Goal: Information Seeking & Learning: Learn about a topic

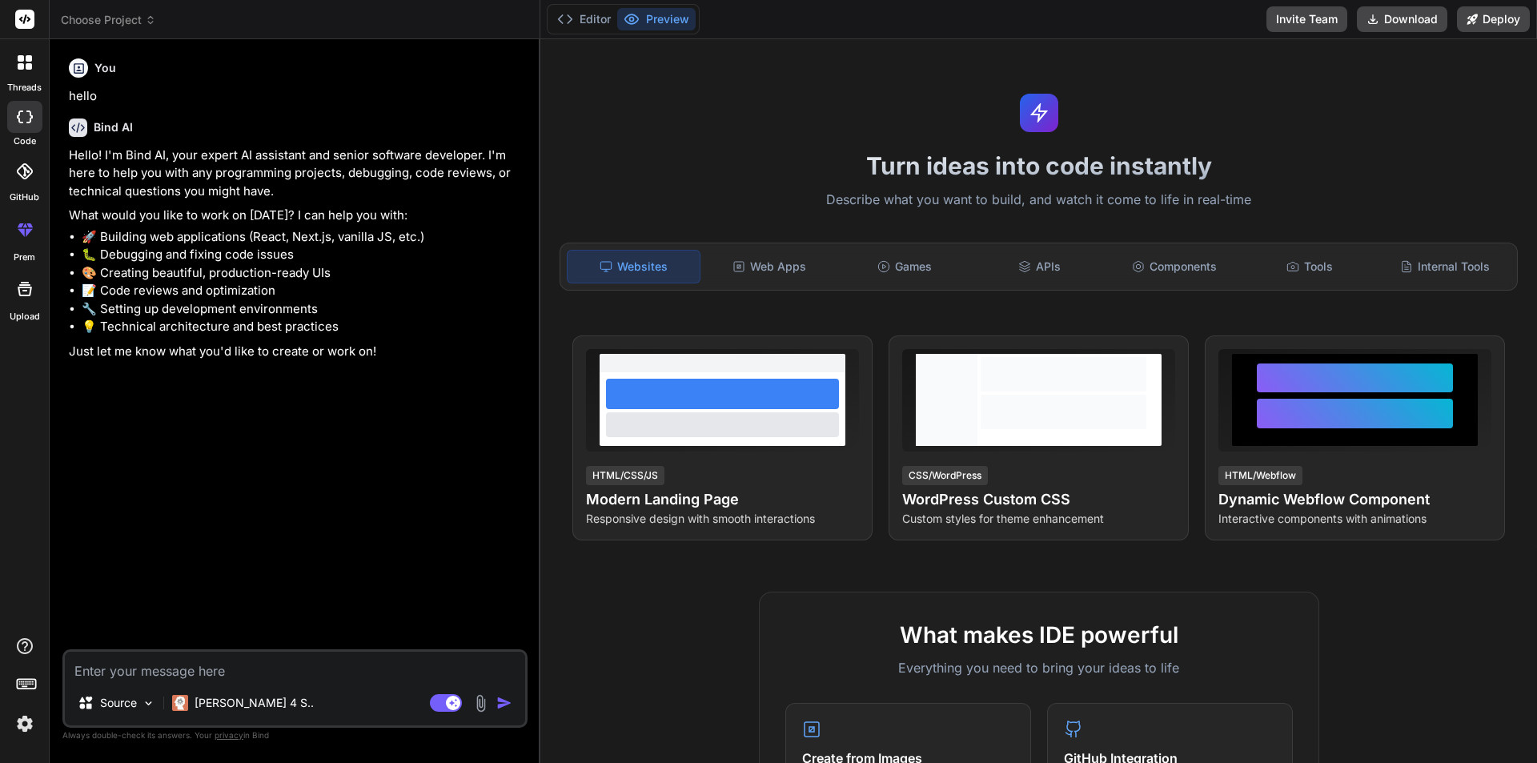
type textarea "x"
click at [188, 668] on textarea at bounding box center [295, 665] width 460 height 29
paste textarea "<div class="mb-3 d-flex justify-content-between align-items-center"> <h3 class=…"
type textarea "<div class="mb-3 d-flex justify-content-between align-items-center"> <h3 class=…"
type textarea "x"
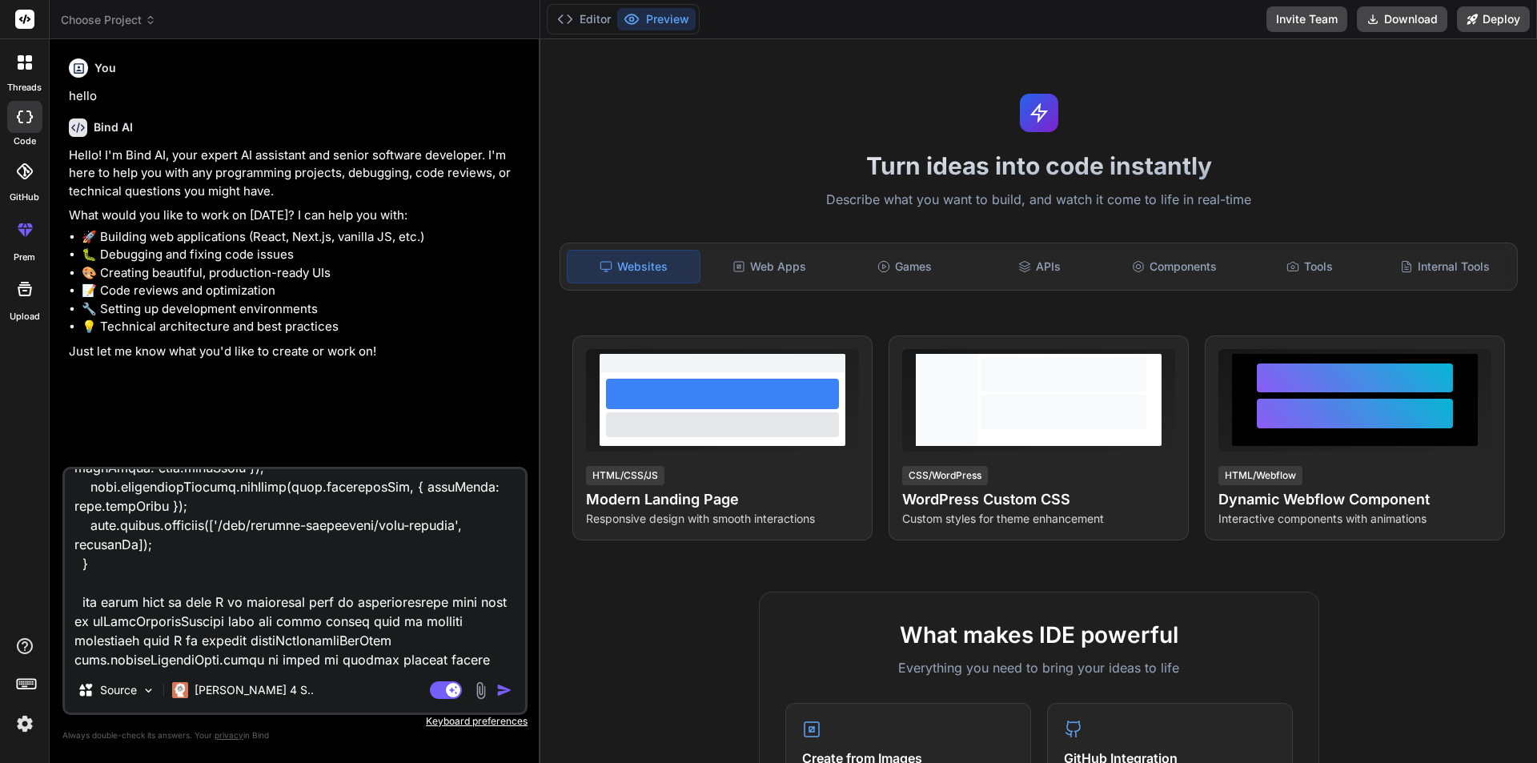
scroll to position [11394, 0]
type textarea "<div class="mb-3 d-flex justify-content-between align-items-center"> <h3 class=…"
click at [501, 692] on img "button" at bounding box center [504, 690] width 16 height 16
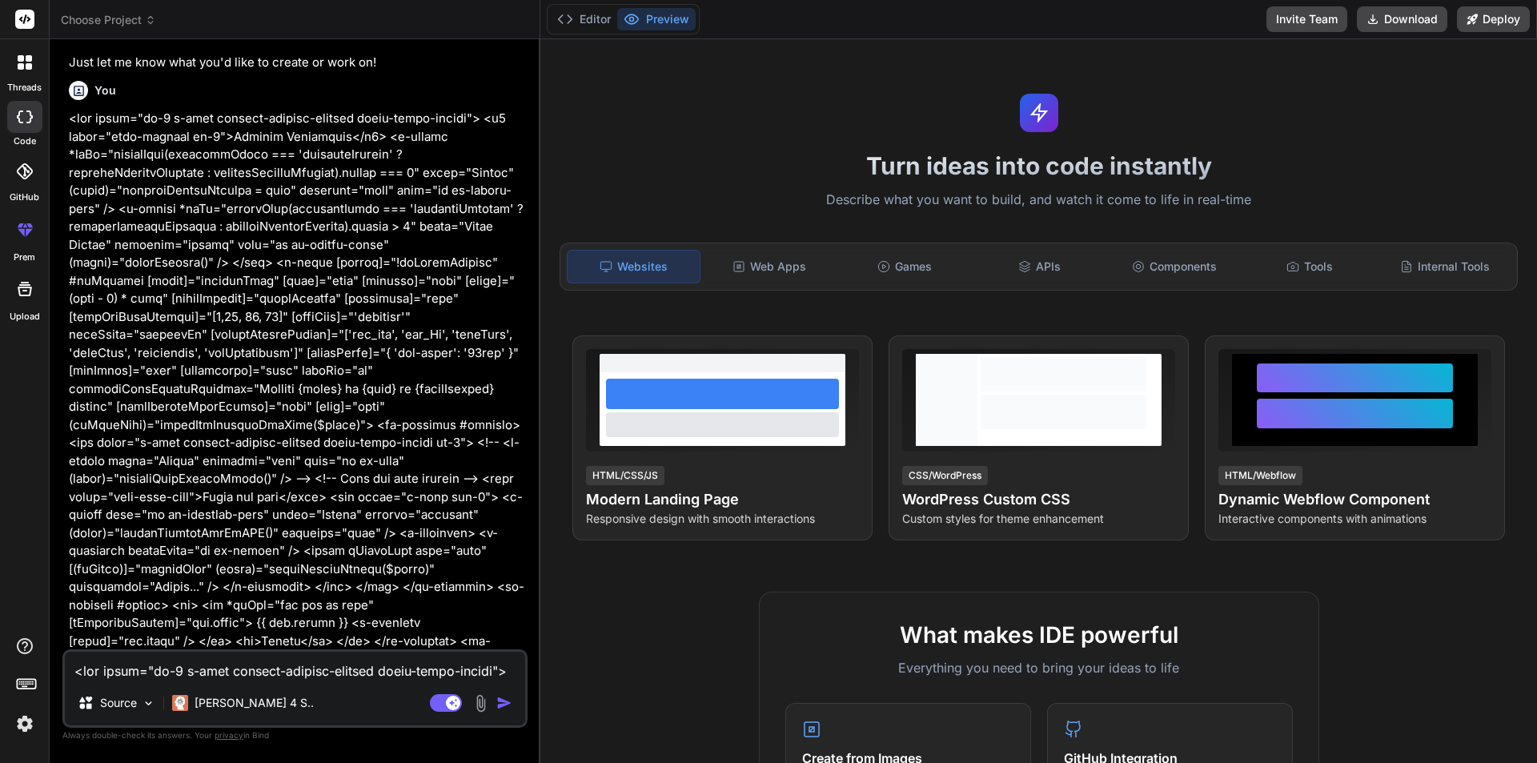
scroll to position [311, 0]
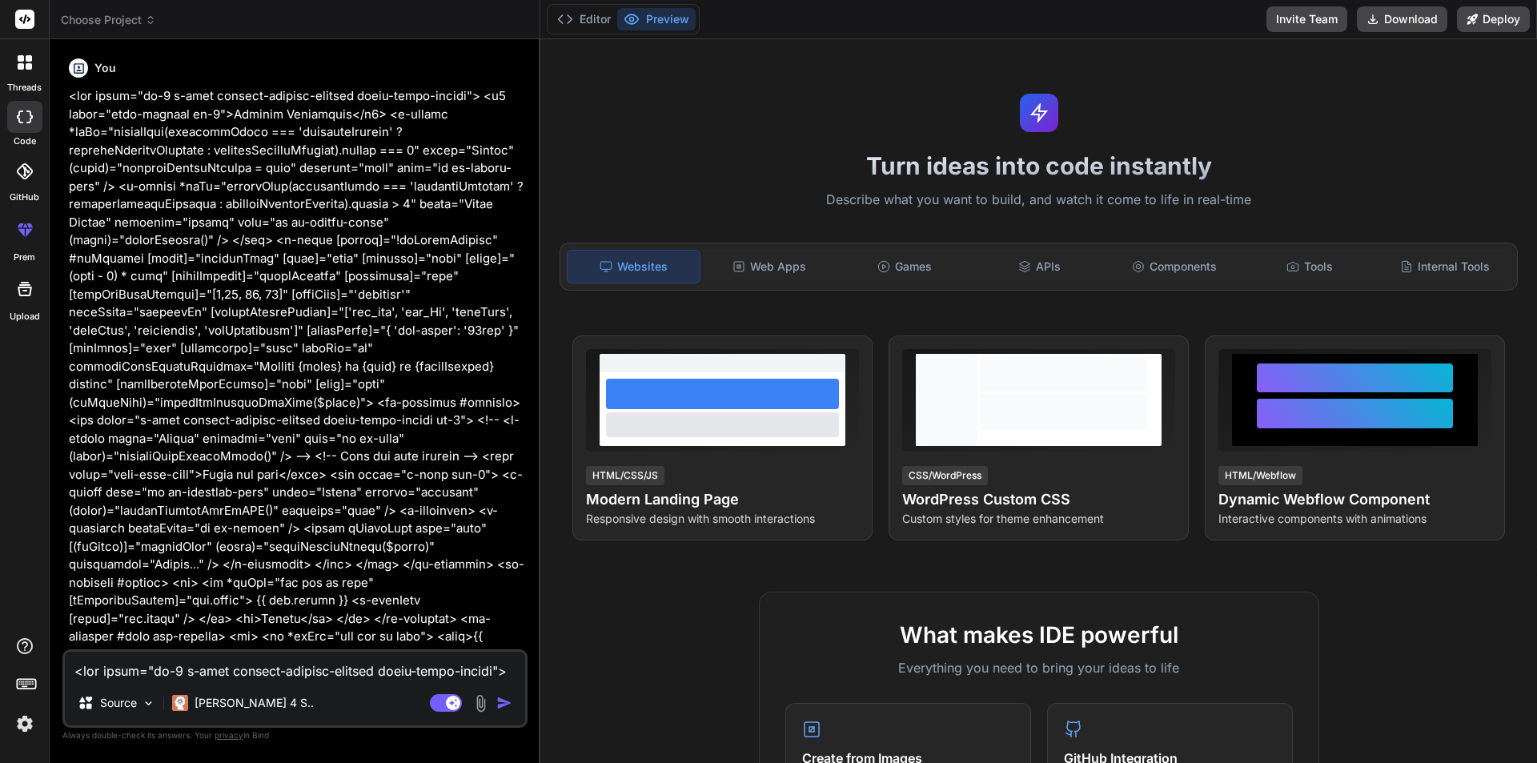
type textarea "x"
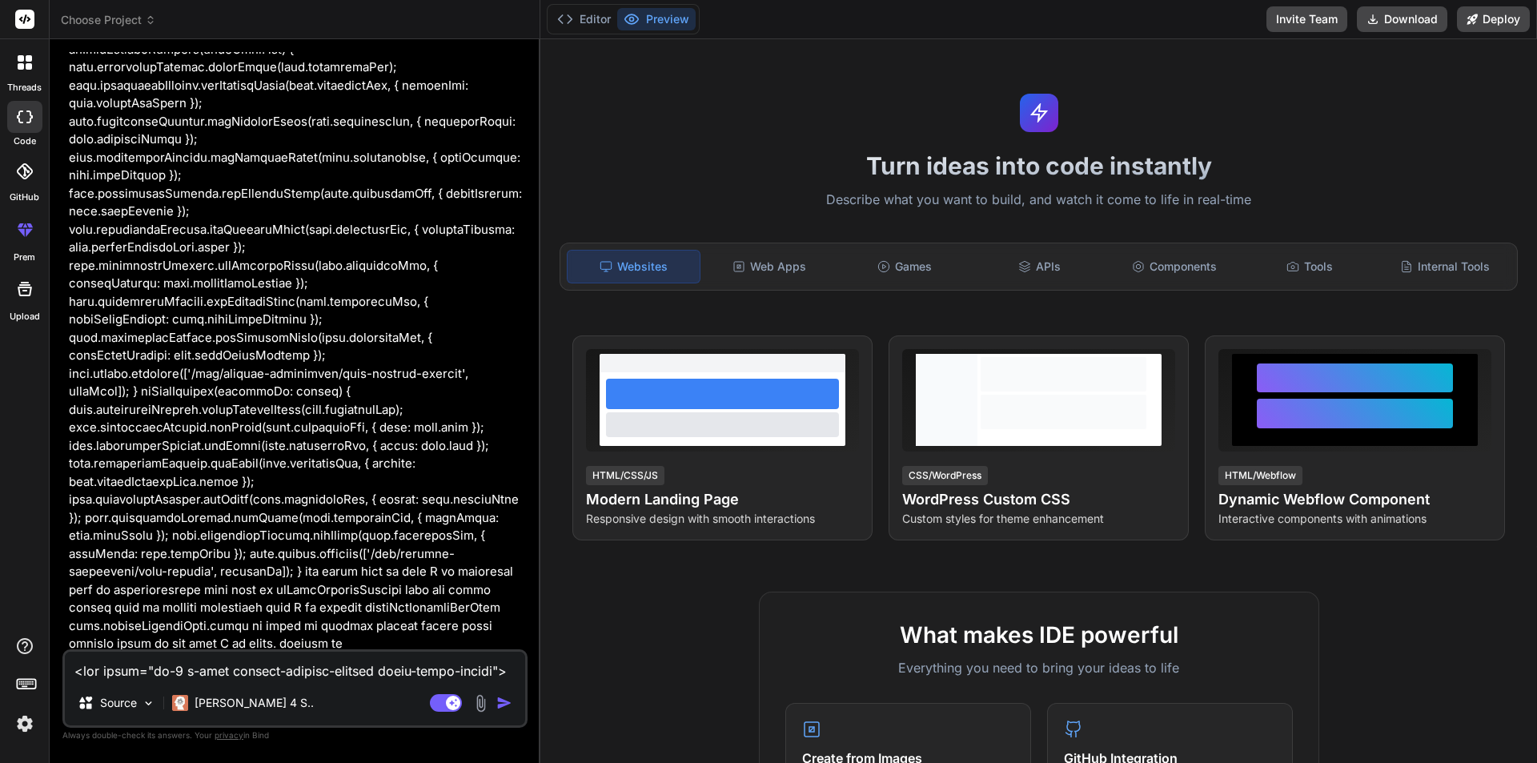
scroll to position [4816, 0]
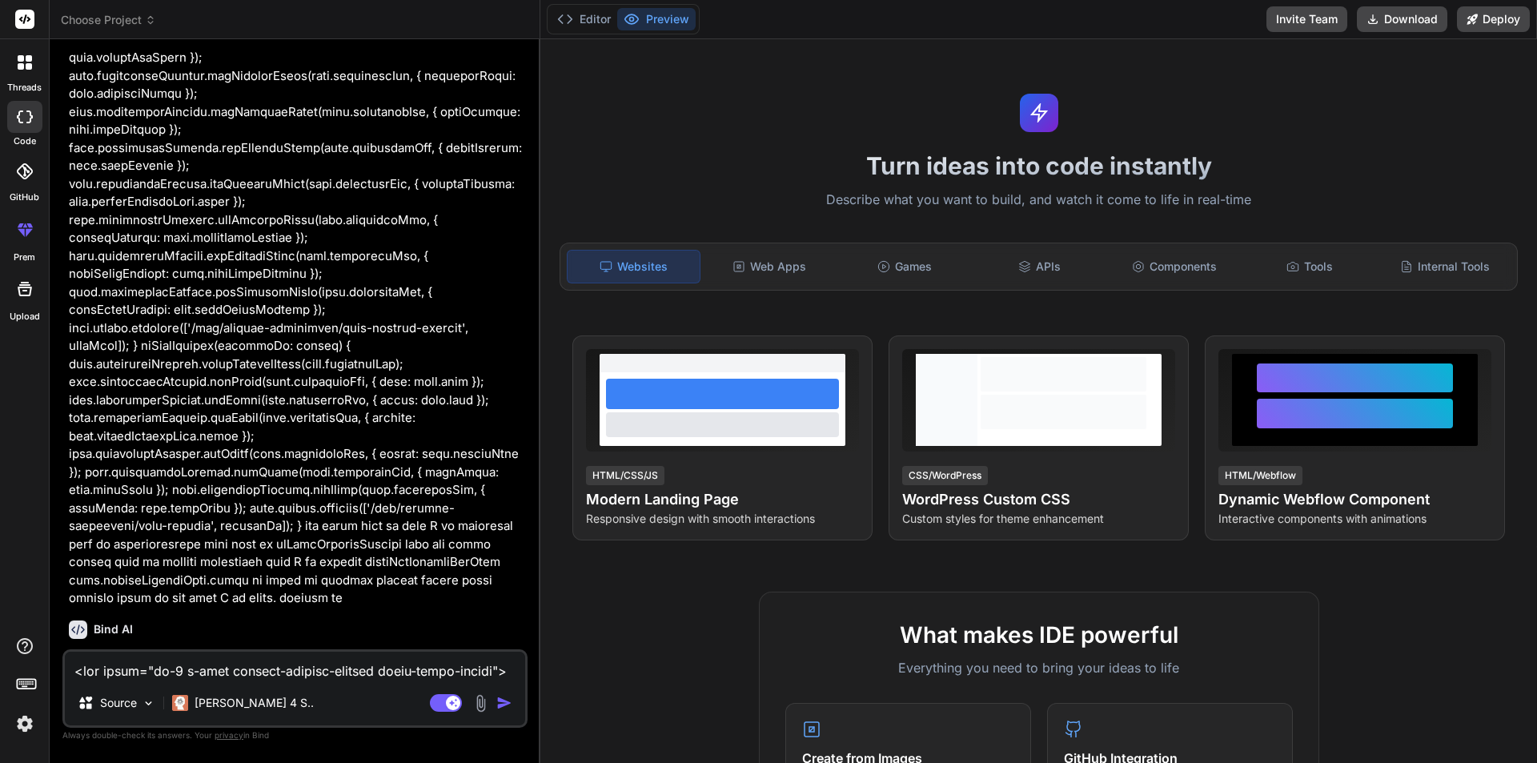
click at [221, 668] on textarea at bounding box center [295, 665] width 460 height 29
type textarea "y"
type textarea "x"
type textarea "ye"
type textarea "x"
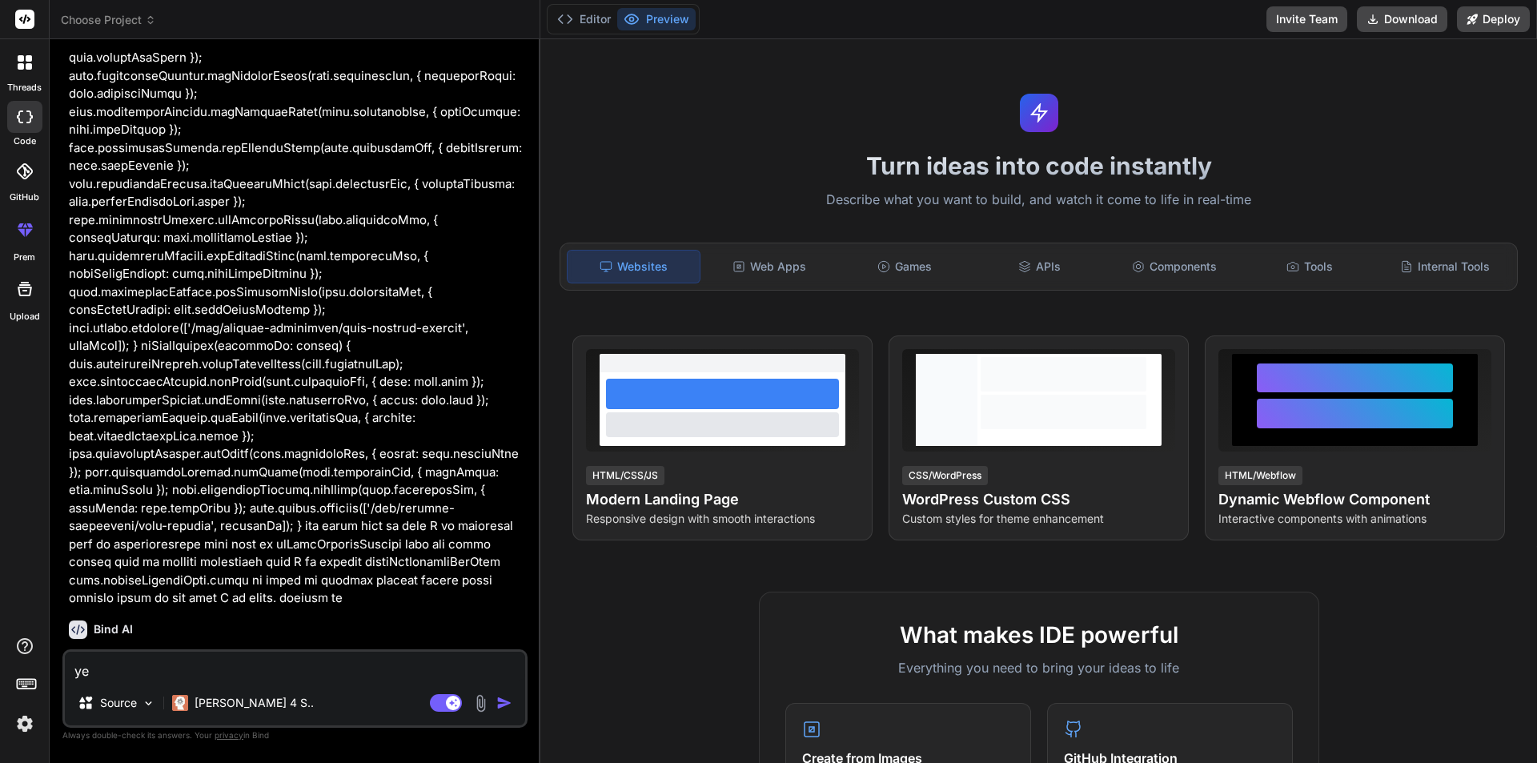
type textarea "yes"
type textarea "x"
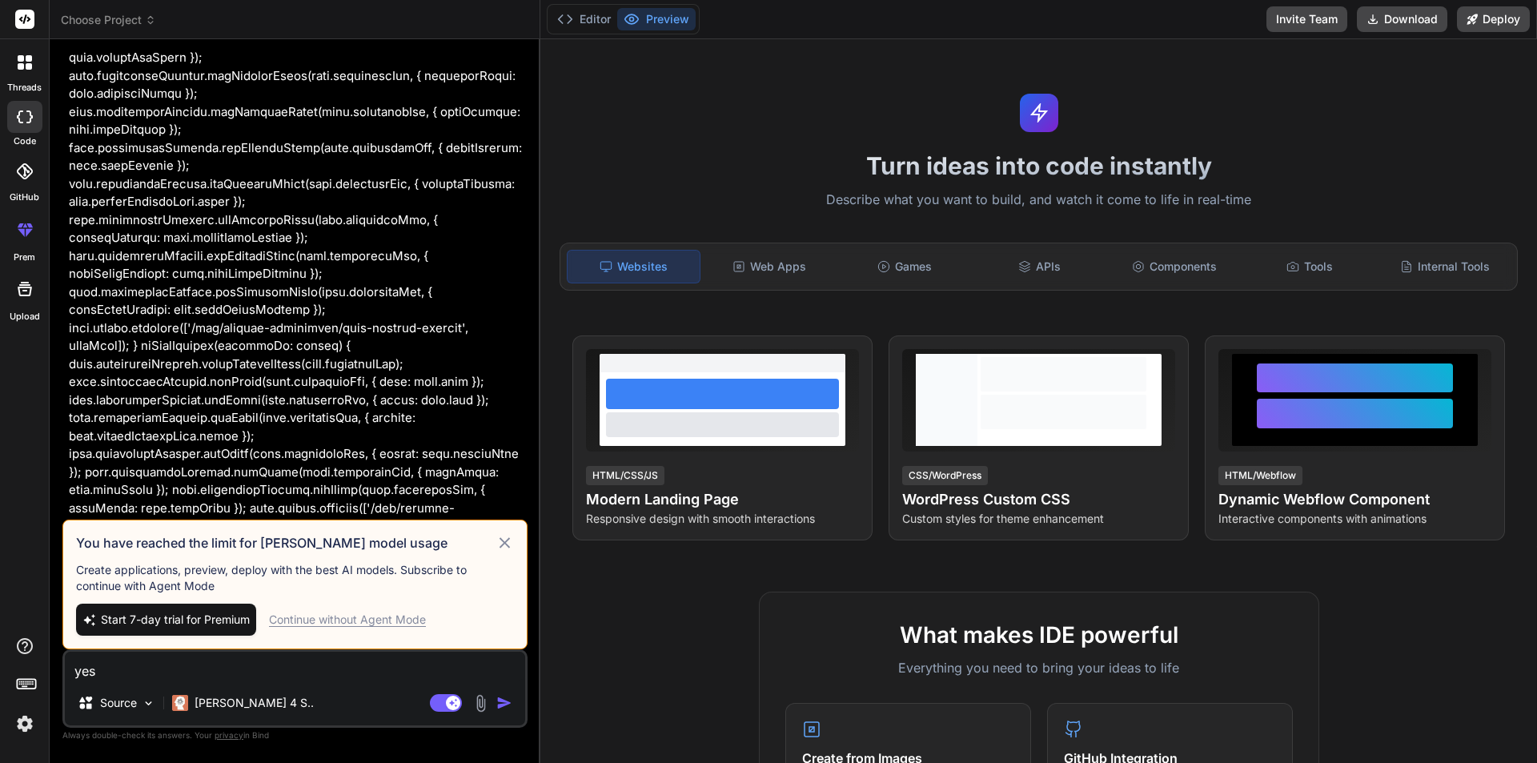
type textarea "yes"
click at [501, 705] on img "button" at bounding box center [504, 703] width 16 height 16
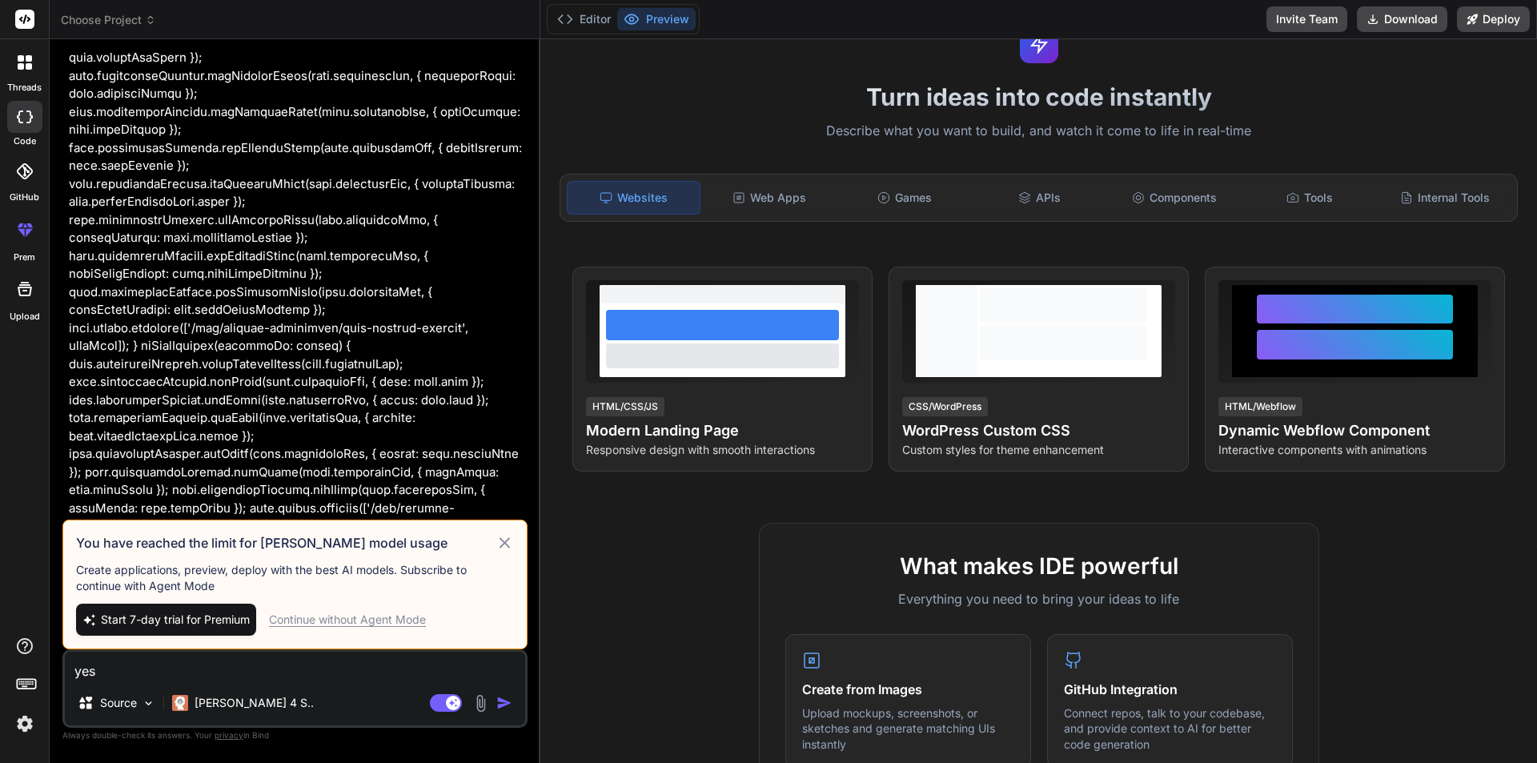
scroll to position [240, 0]
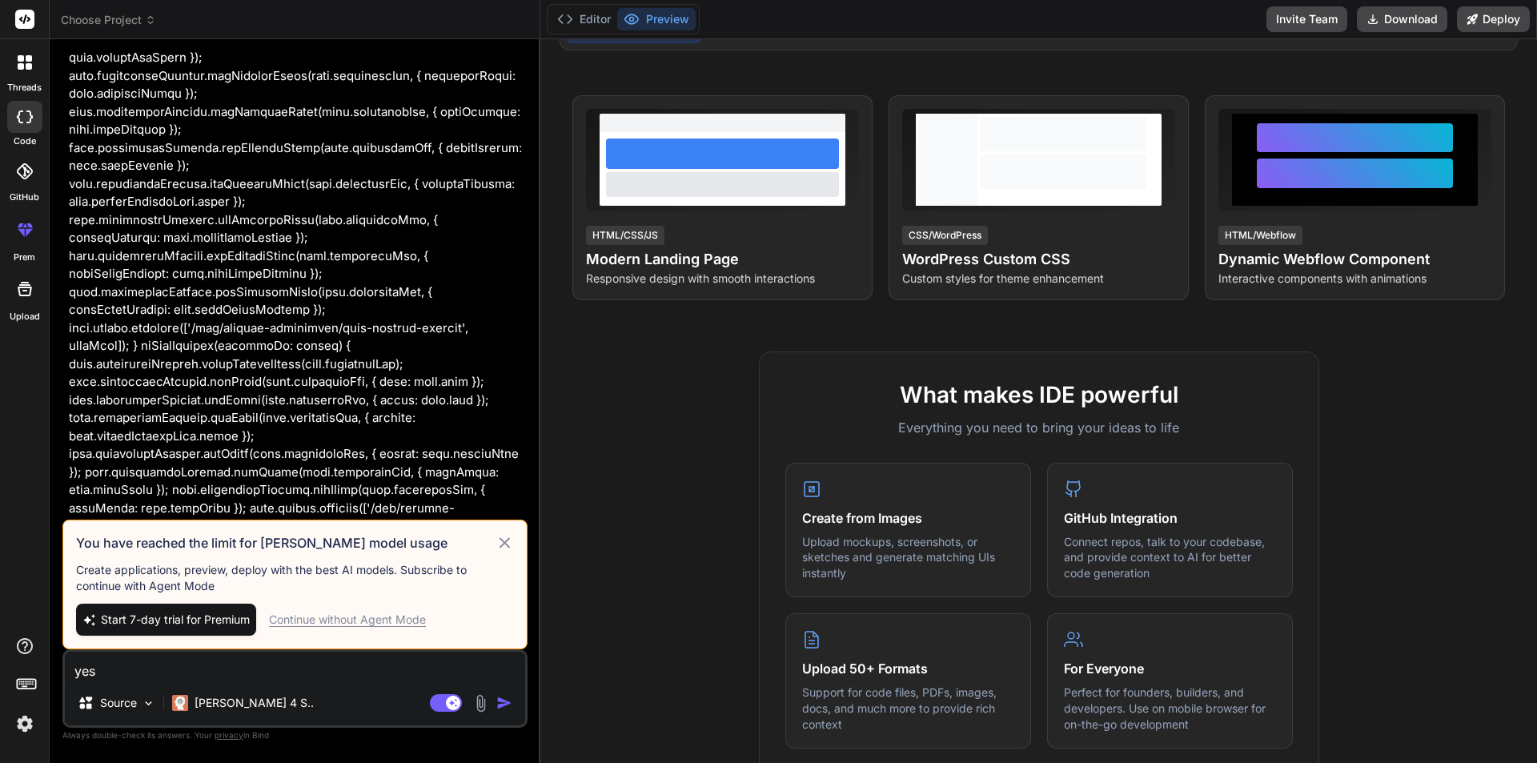
click at [502, 537] on icon at bounding box center [504, 542] width 18 height 19
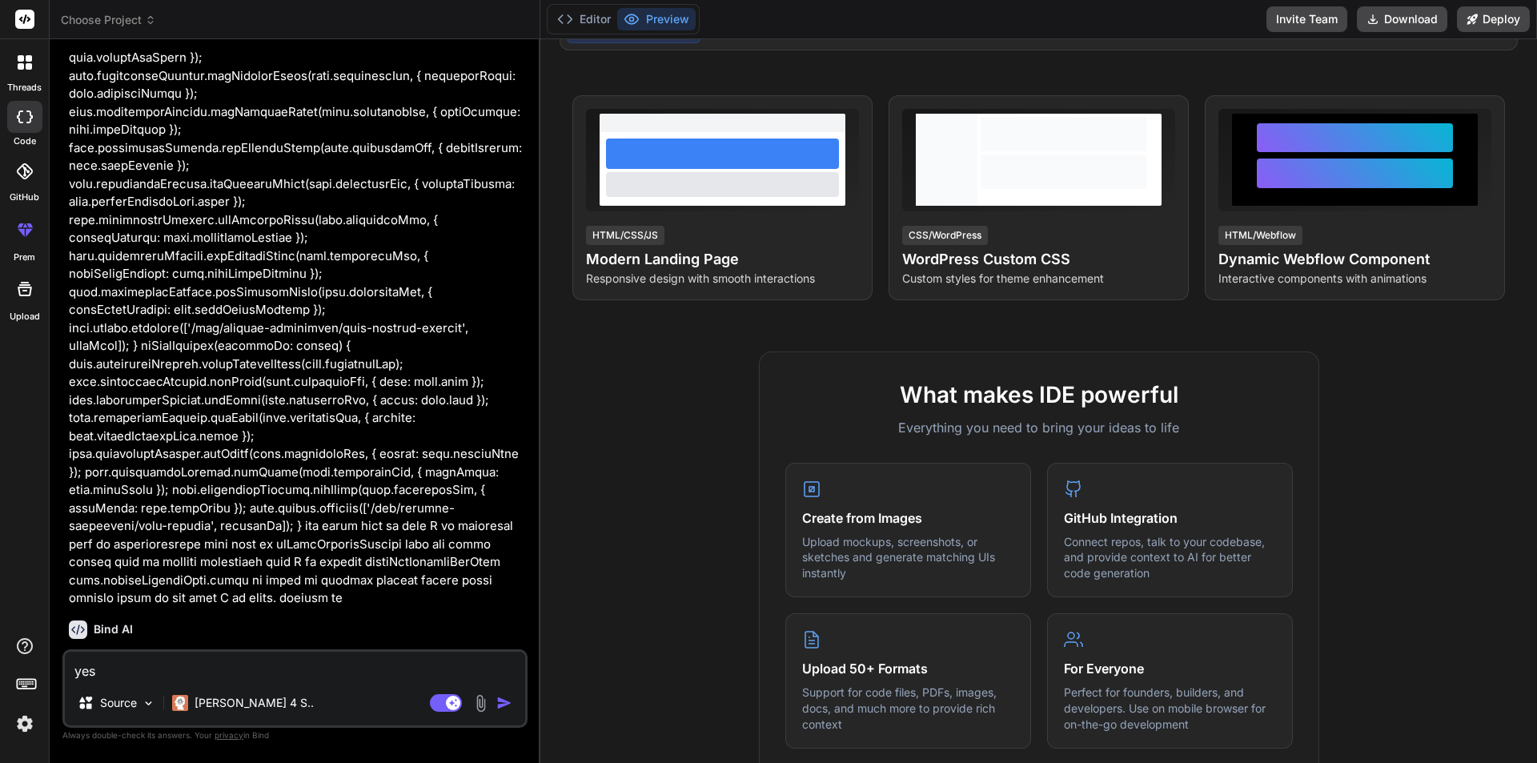
click at [511, 704] on img "button" at bounding box center [504, 703] width 16 height 16
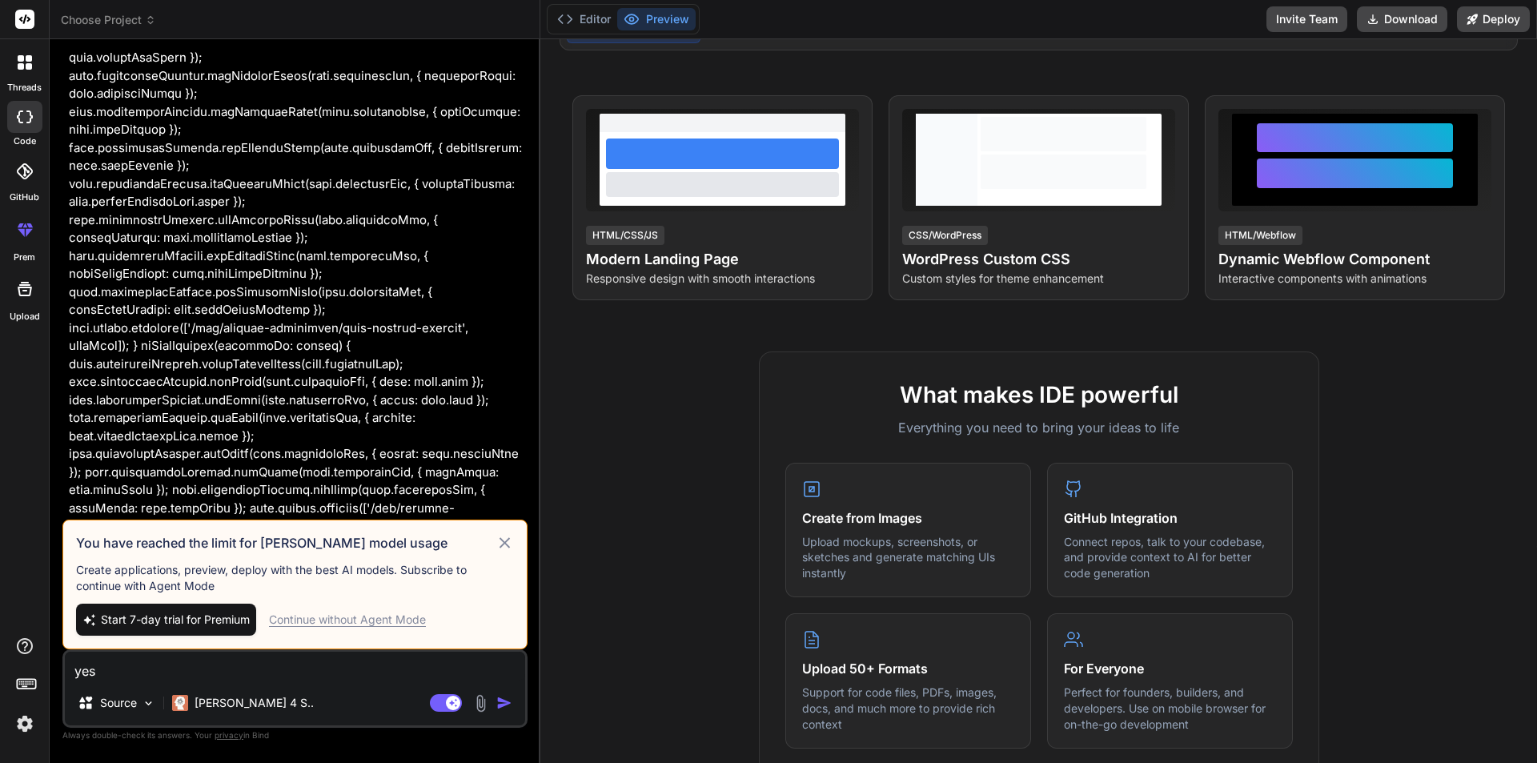
click at [358, 622] on div "Continue without Agent Mode" at bounding box center [347, 619] width 157 height 16
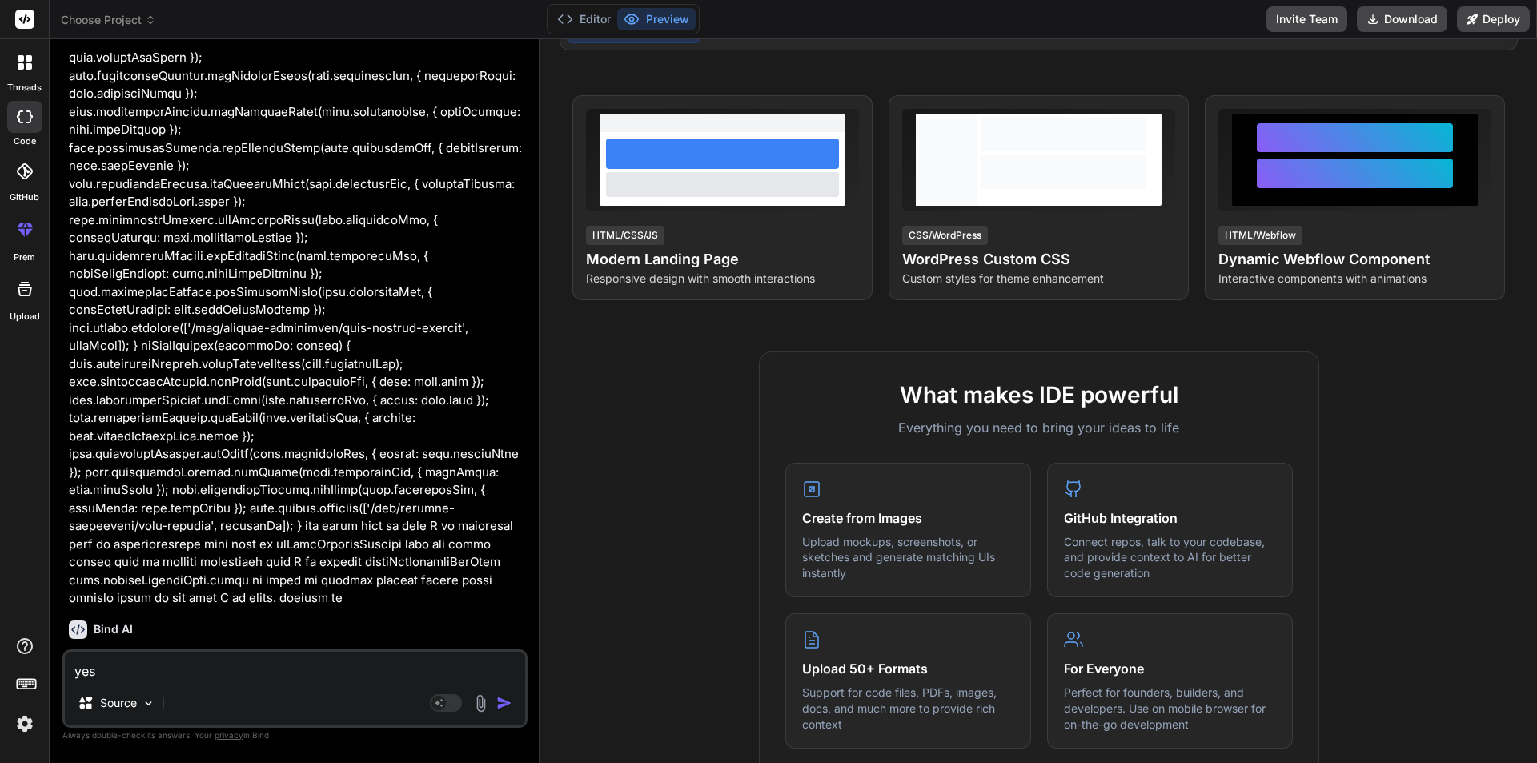
click at [505, 698] on img "button" at bounding box center [504, 703] width 16 height 16
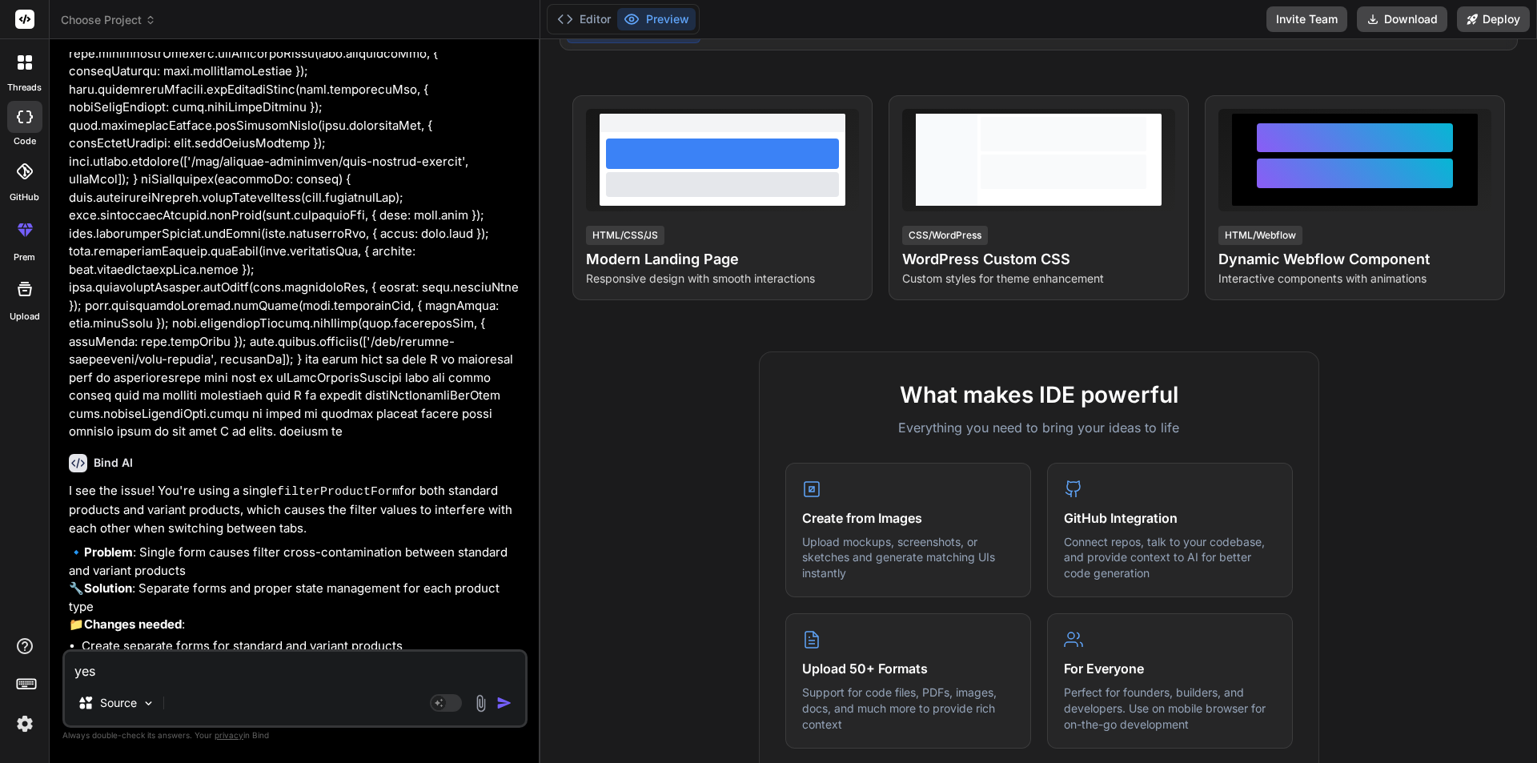
scroll to position [4982, 0]
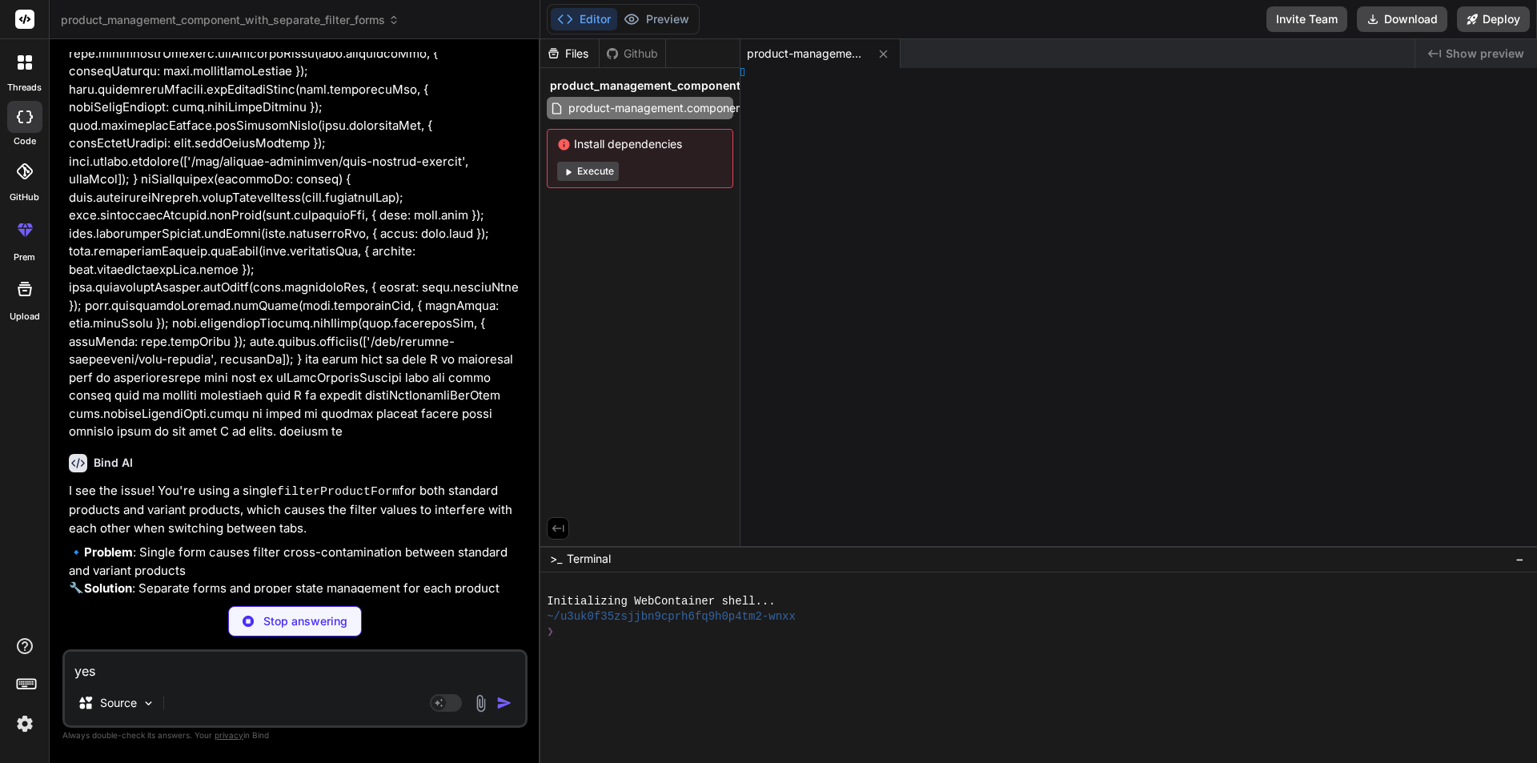
type textarea "x"
type textarea "} }"
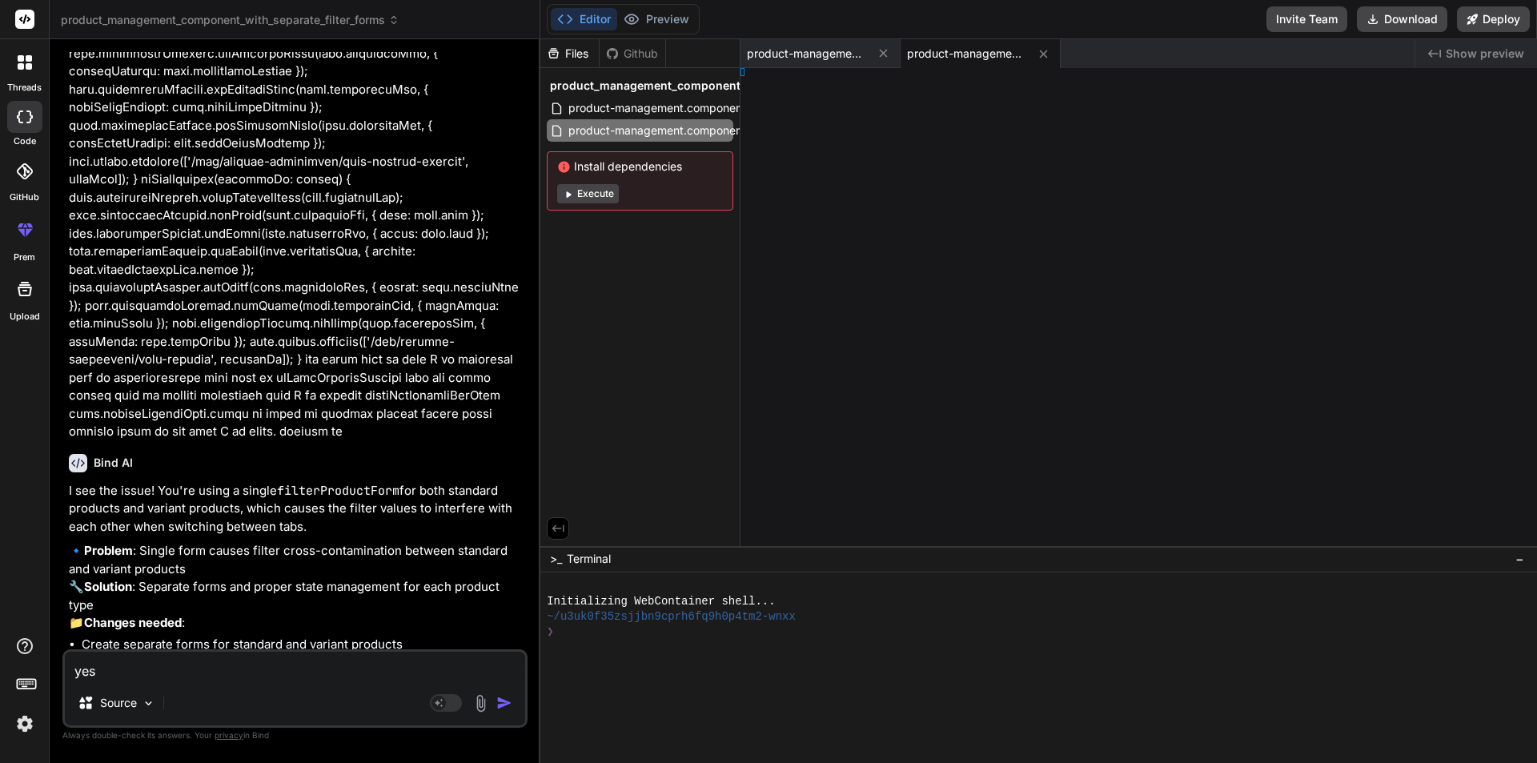
type textarea "x"
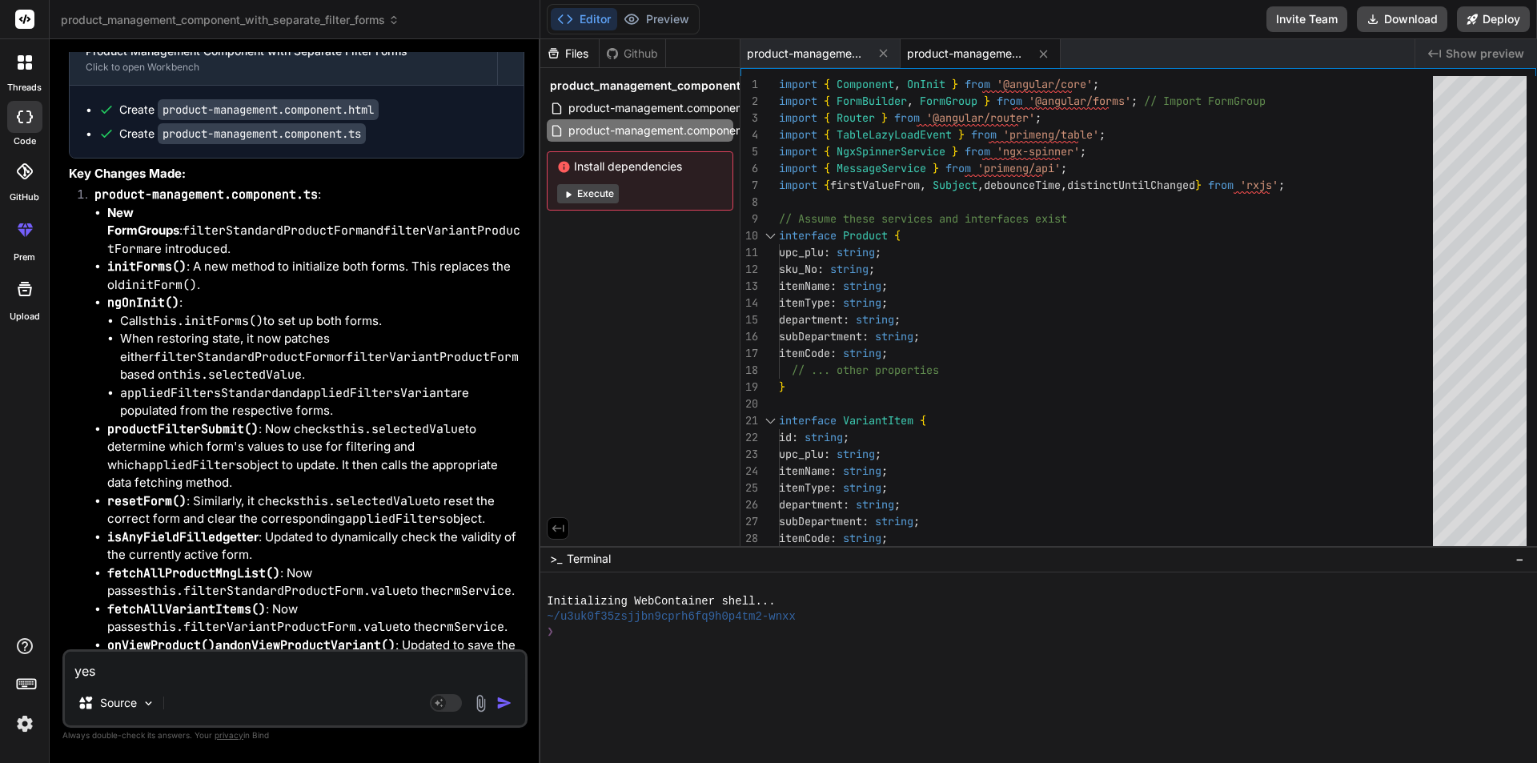
scroll to position [5863, 0]
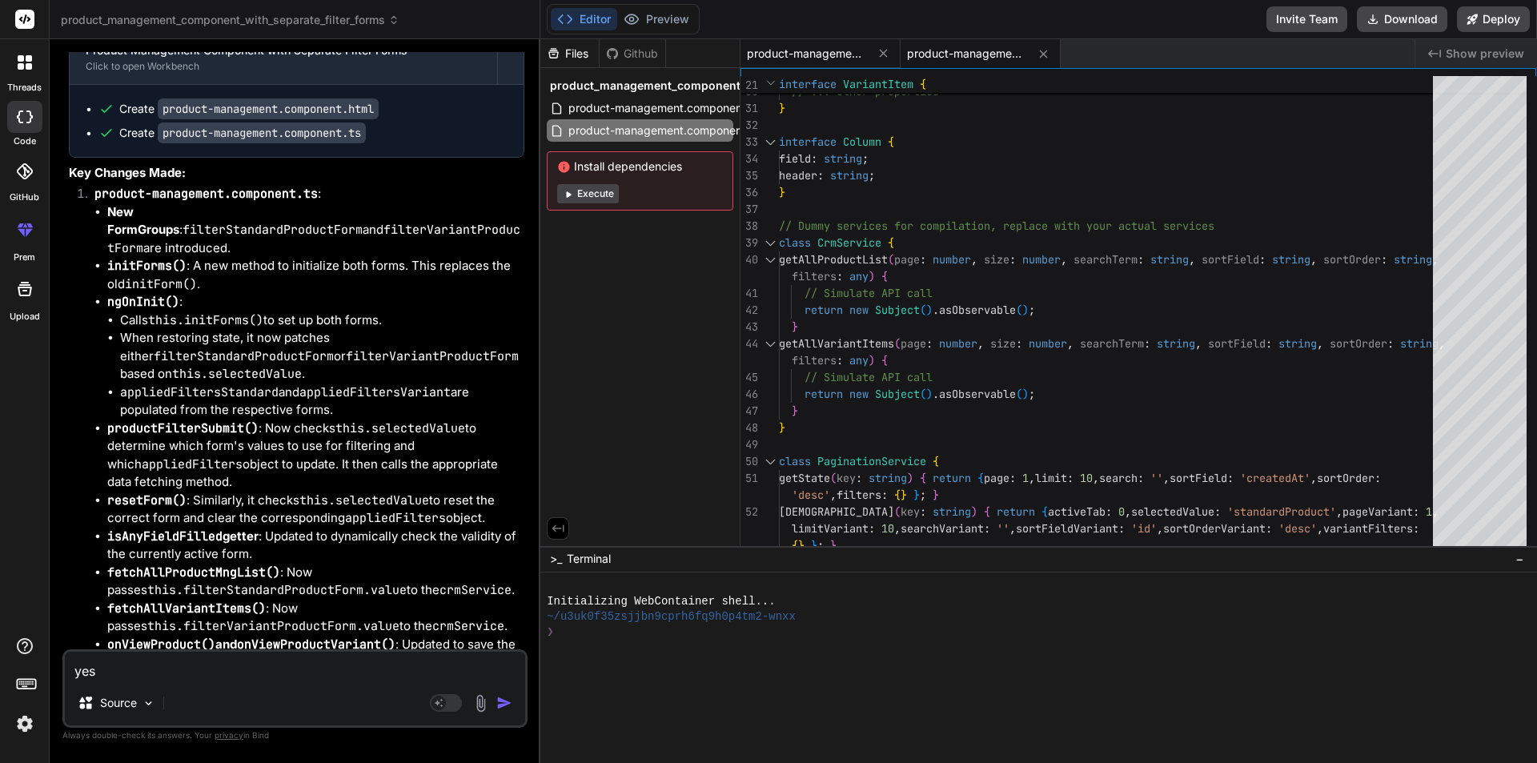
click at [847, 46] on span "product-management.component.html" at bounding box center [807, 54] width 120 height 16
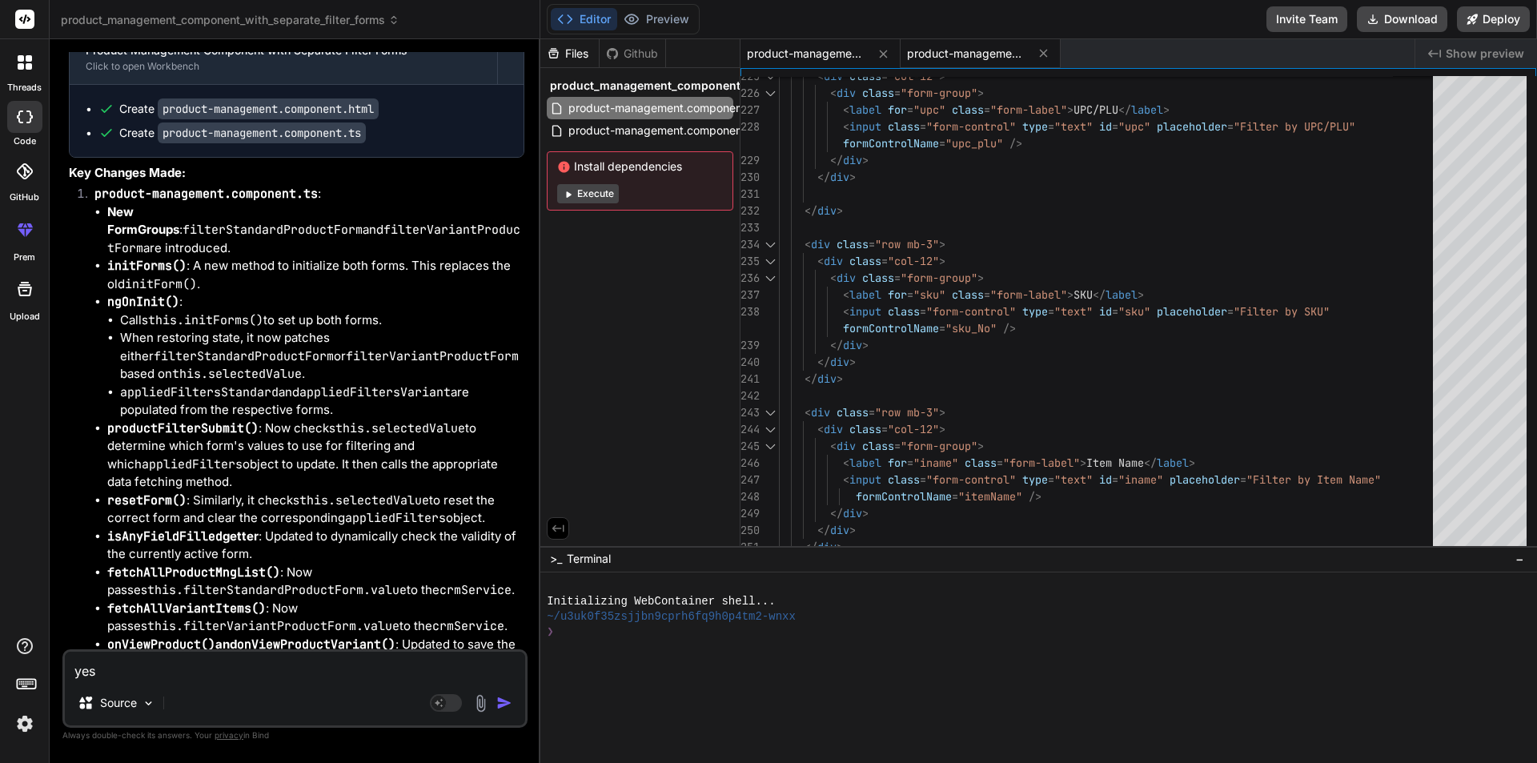
drag, startPoint x: 956, startPoint y: 38, endPoint x: 964, endPoint y: 45, distance: 9.6
click at [957, 38] on div "Editor Preview Disabled until preview for your project is generated Invite Team…" at bounding box center [1038, 19] width 996 height 39
click at [964, 50] on span "product-management.component.ts" at bounding box center [967, 54] width 120 height 16
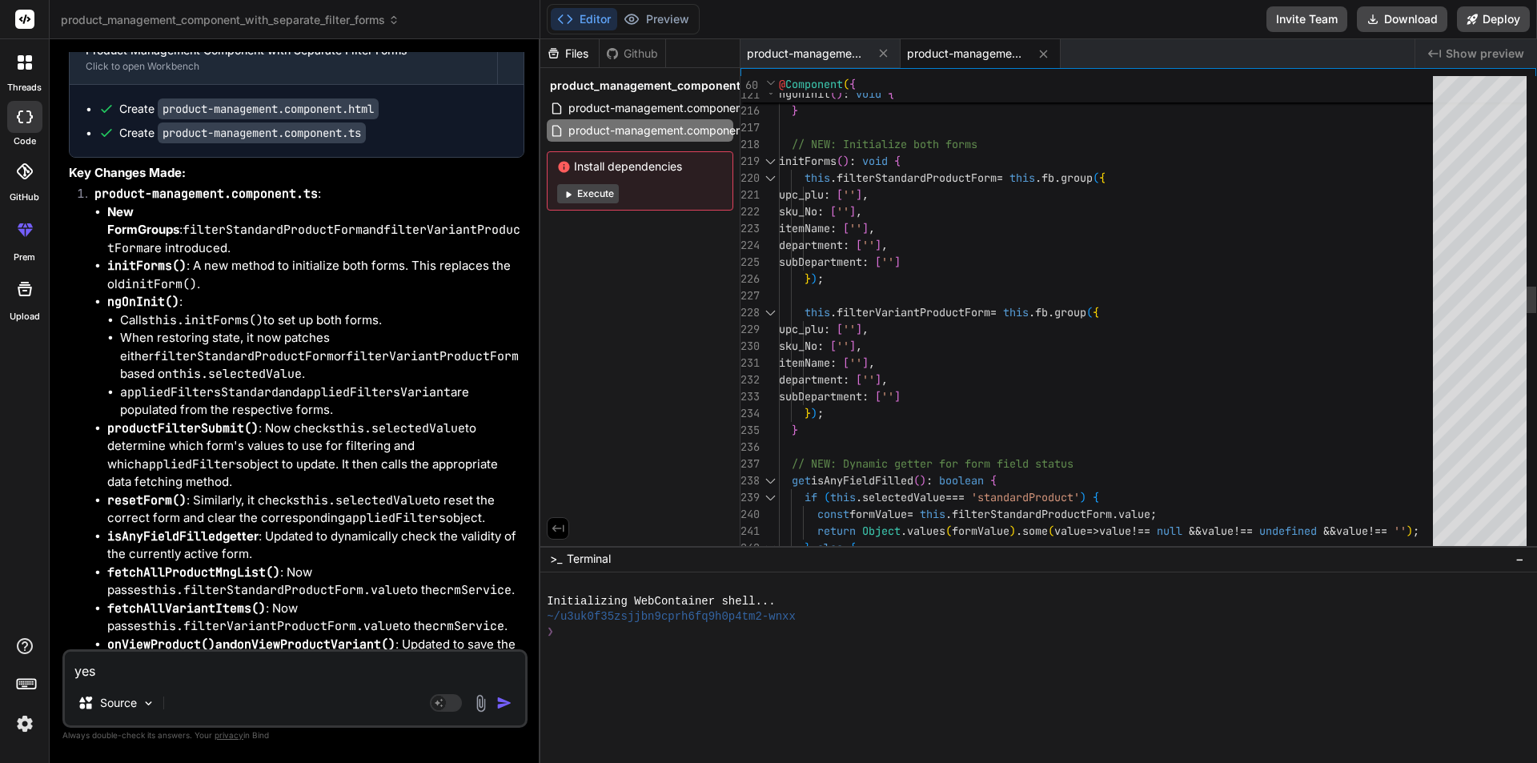
click at [976, 174] on div "upc_plu : [ '' ] , sku_No : [ '' ] , itemName : [ '' ] , department : [ '' ] , …" at bounding box center [1111, 581] width 664 height 8454
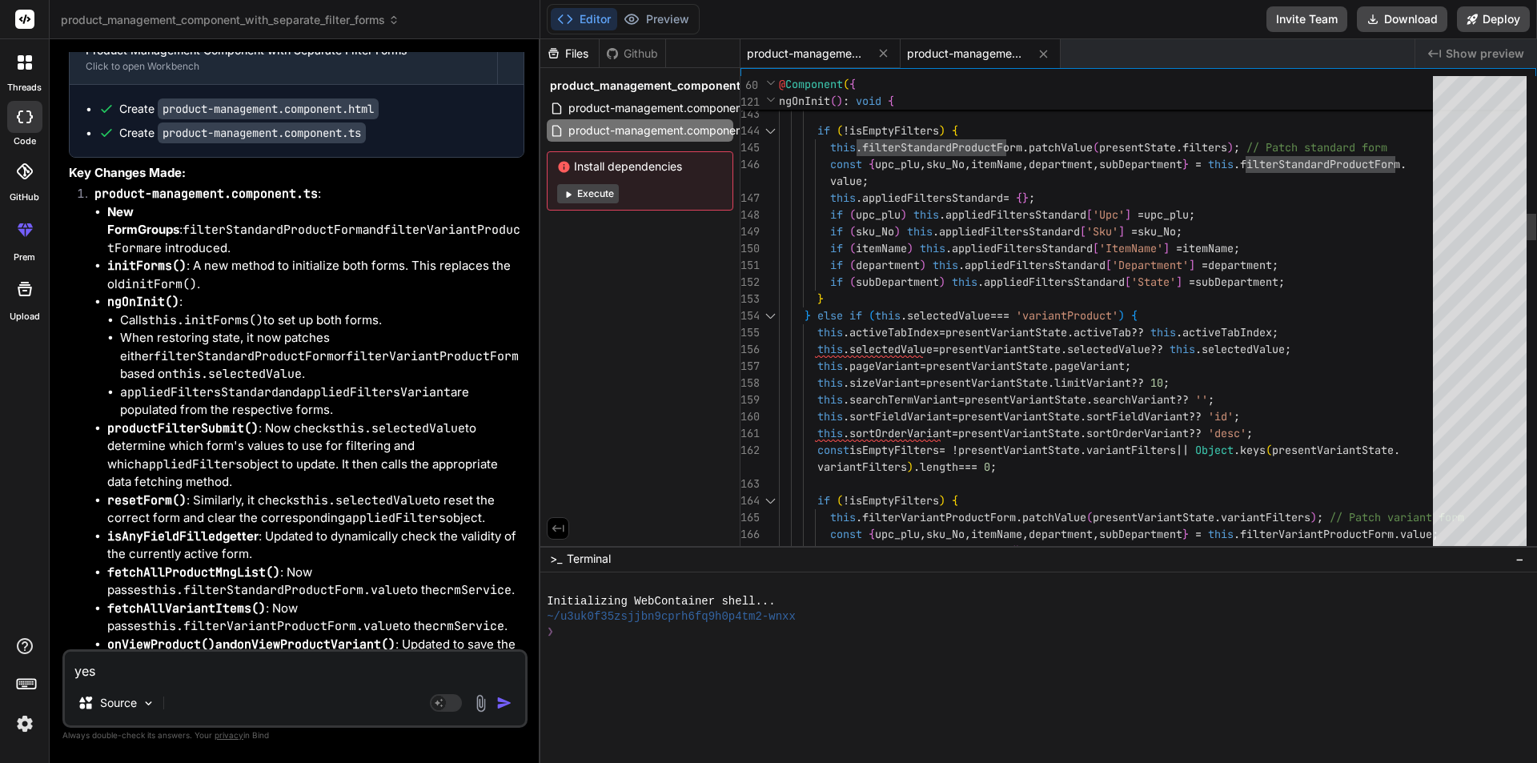
click at [824, 67] on div "product-management.component.html" at bounding box center [820, 53] width 160 height 29
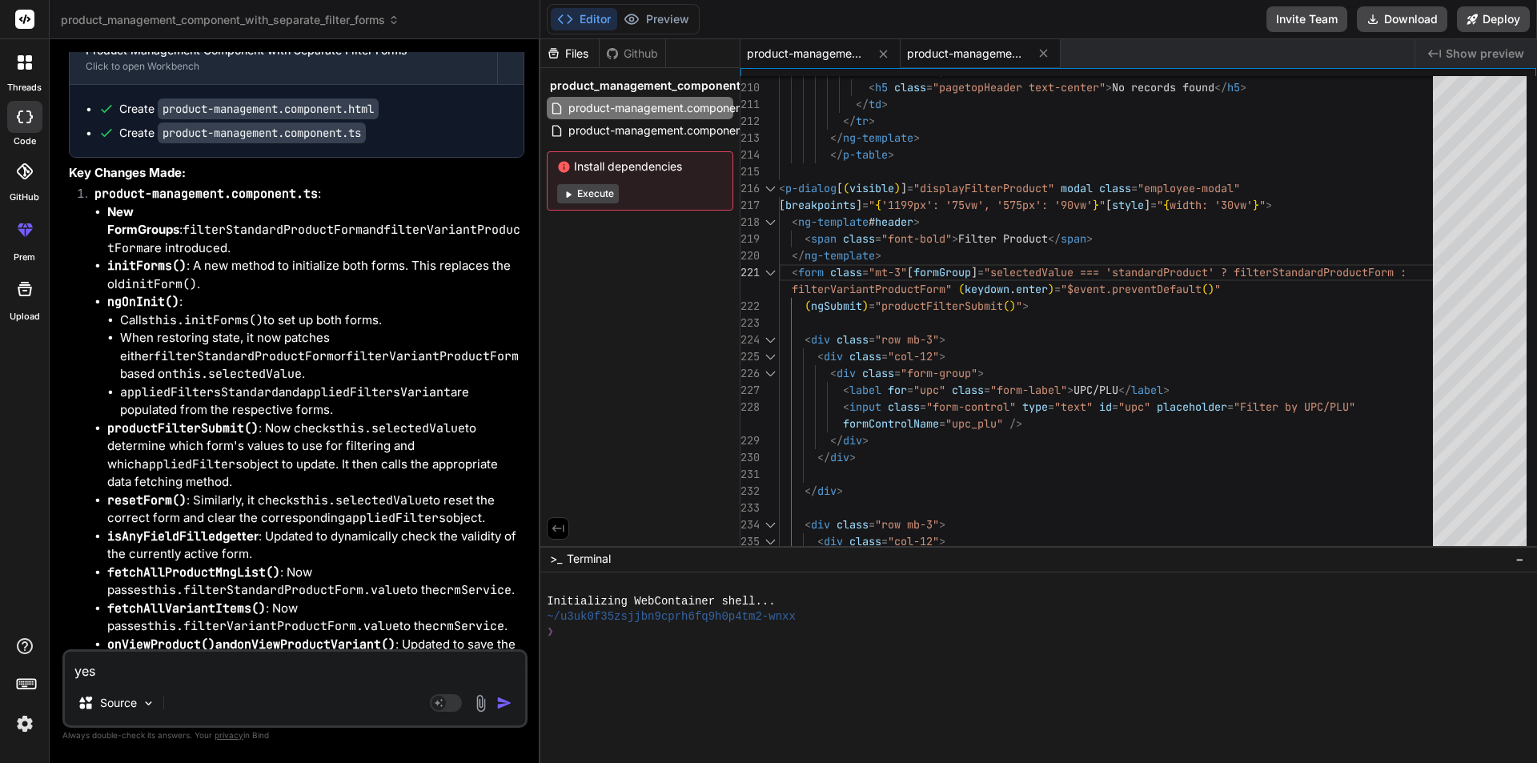
click at [948, 43] on div "product-management.component.ts" at bounding box center [980, 53] width 160 height 29
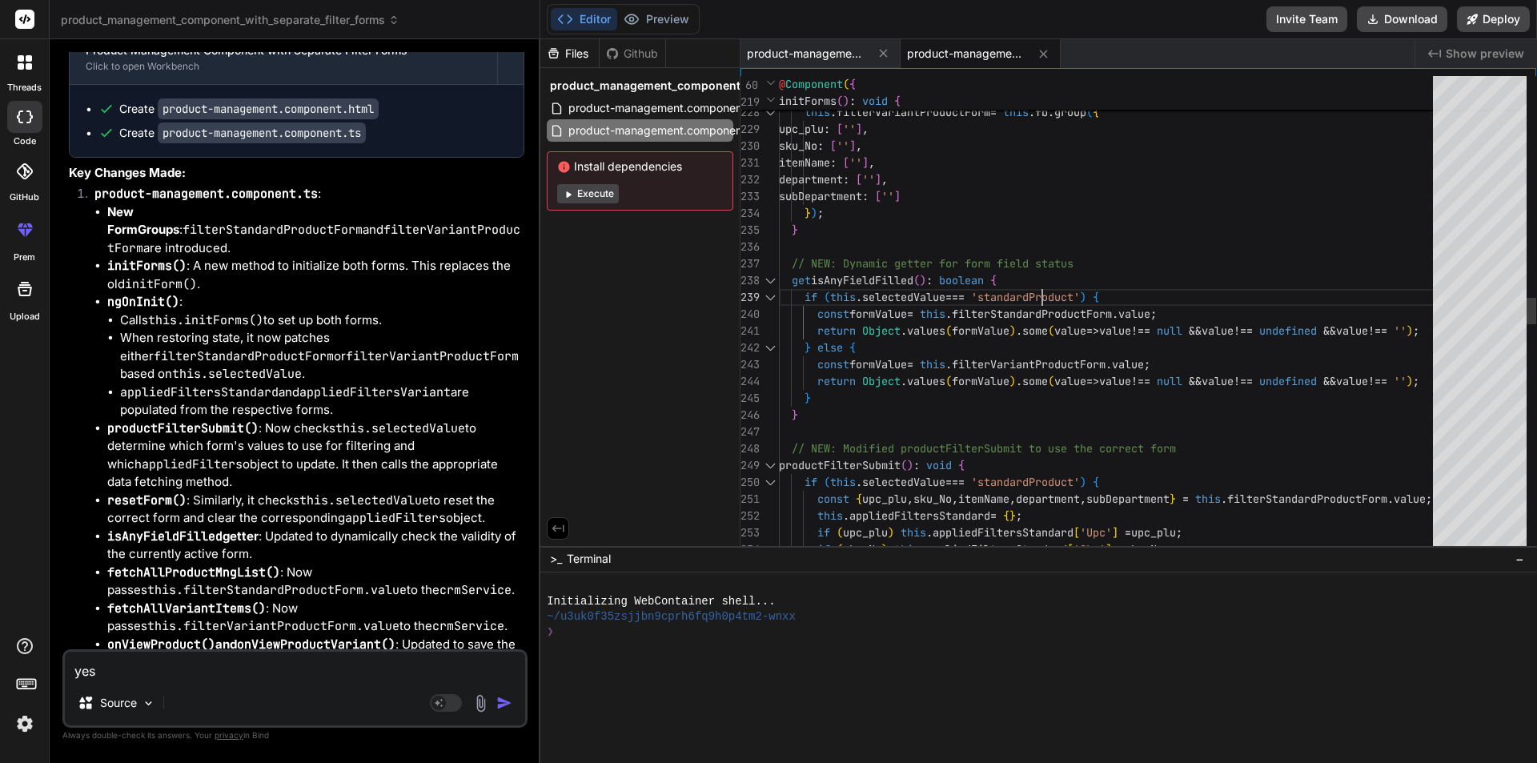
click at [1068, 281] on div "} ) ; this . filterVariantProductForm = this . fb . group ( { upc_plu : [ '' ] …" at bounding box center [1111, 381] width 664 height 8454
click at [1024, 273] on div "} ) ; this . filterVariantProductForm = this . fb . group ( { upc_plu : [ '' ] …" at bounding box center [1111, 381] width 664 height 8454
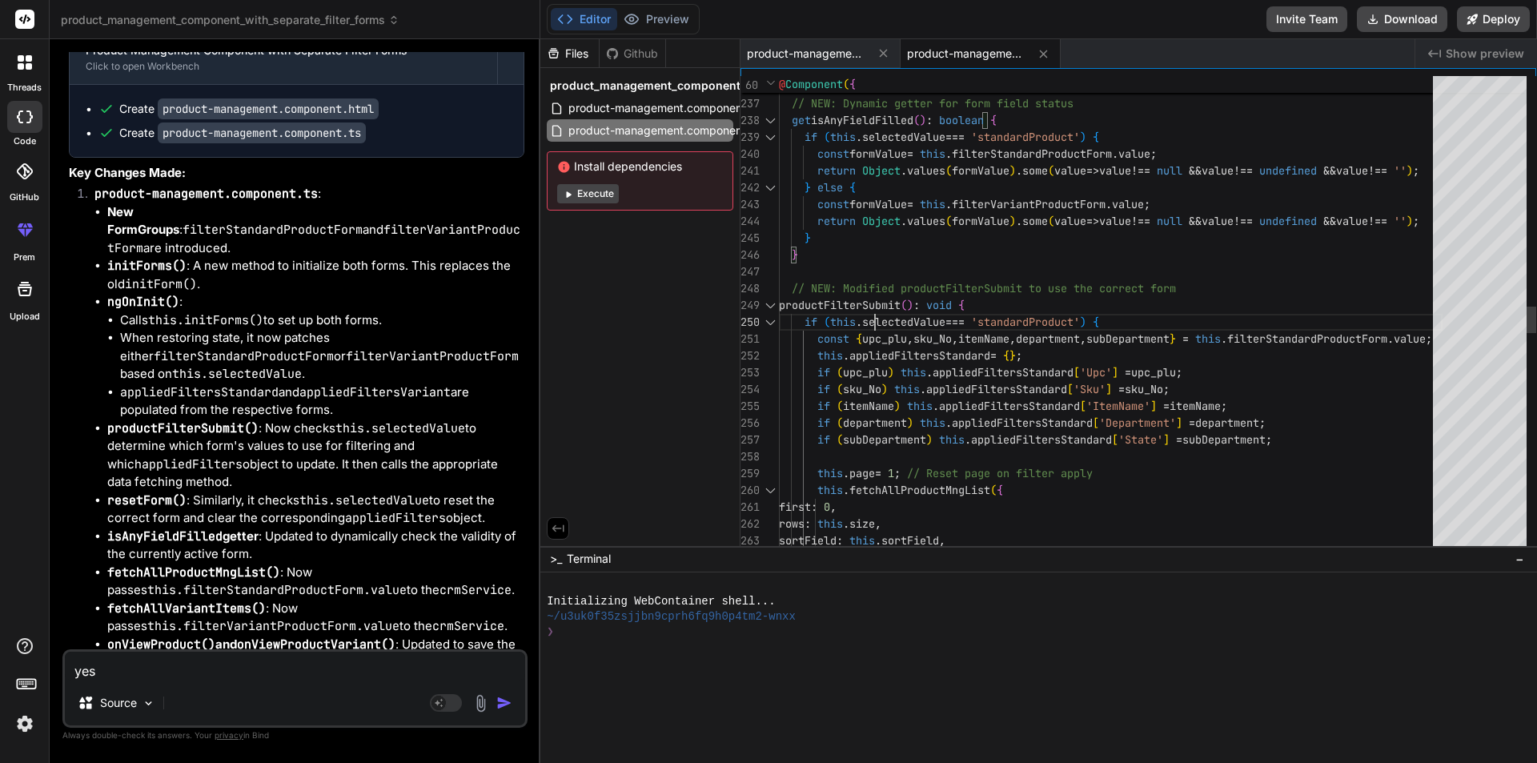
click at [886, 307] on div "} // NEW: Dynamic getter for form field status get isAnyFieldFilled ( ) : boole…" at bounding box center [1111, 221] width 664 height 8454
click at [1016, 295] on div "} // NEW: Dynamic getter for form field status get isAnyFieldFilled ( ) : boole…" at bounding box center [1111, 221] width 664 height 8454
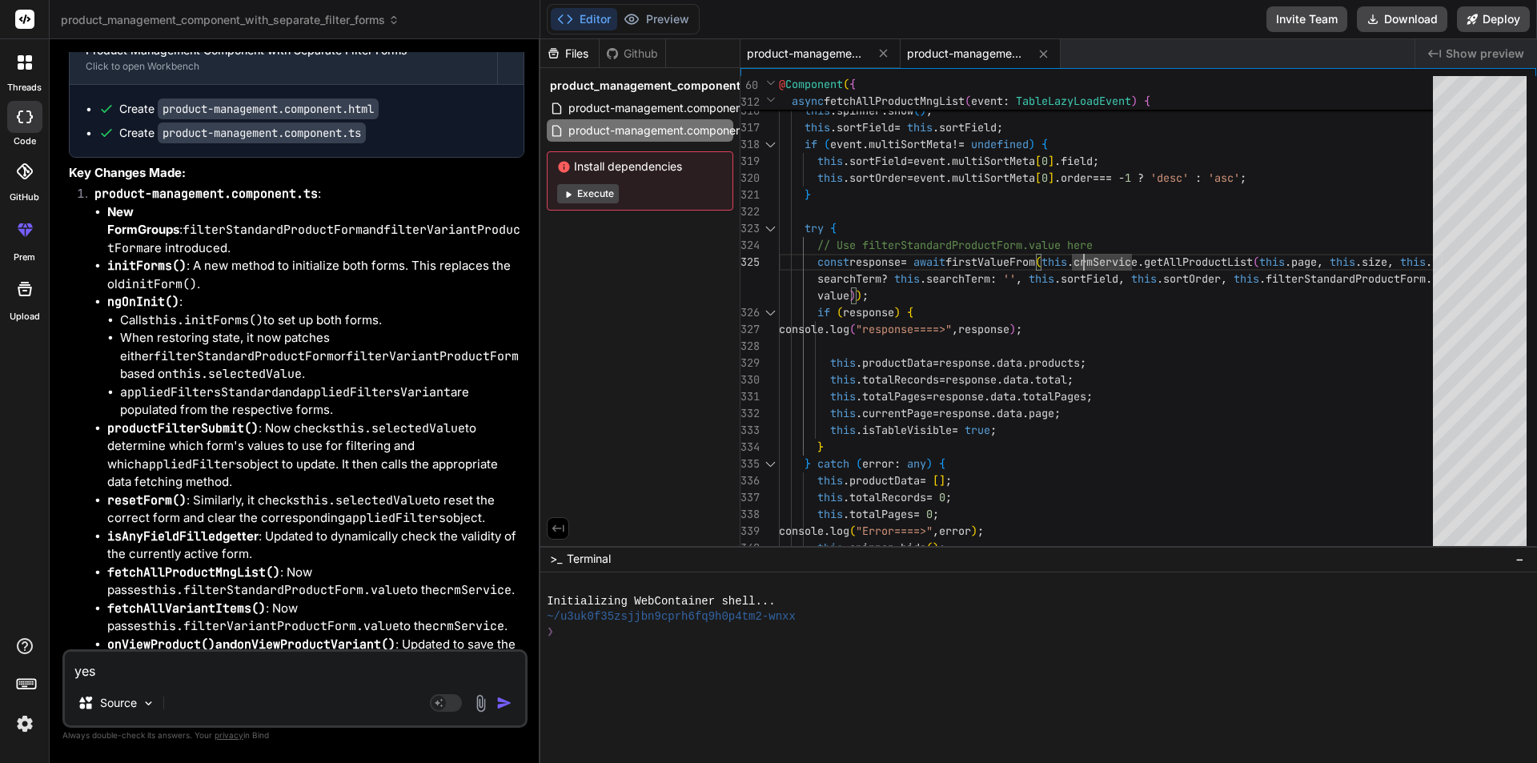
click at [836, 46] on span "product-management.component.html" at bounding box center [807, 54] width 120 height 16
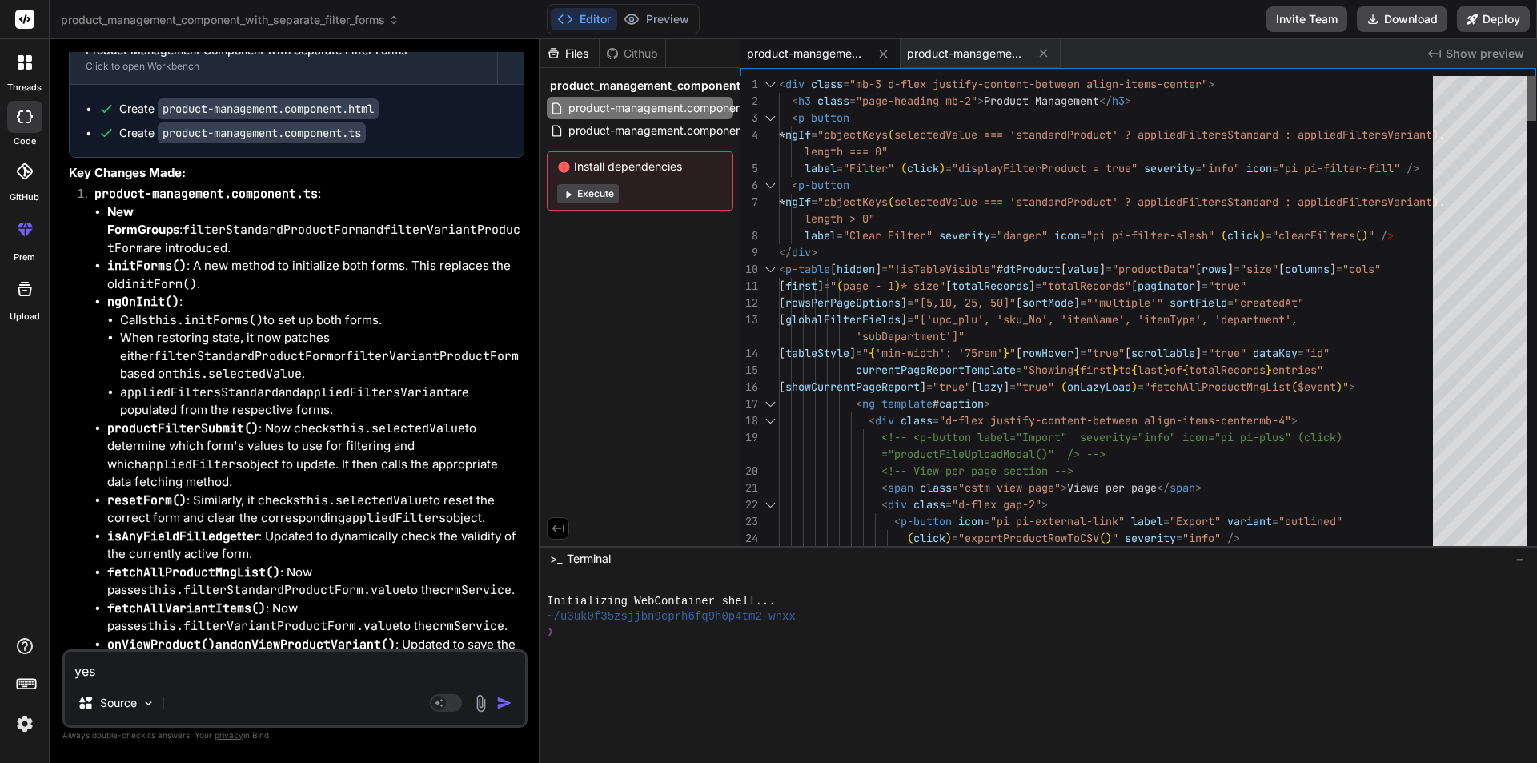
click at [1536, 76] on div at bounding box center [1531, 98] width 10 height 45
click at [797, 53] on span "product-management.component.html" at bounding box center [807, 54] width 120 height 16
click at [950, 57] on span "product-management.component.ts" at bounding box center [967, 54] width 120 height 16
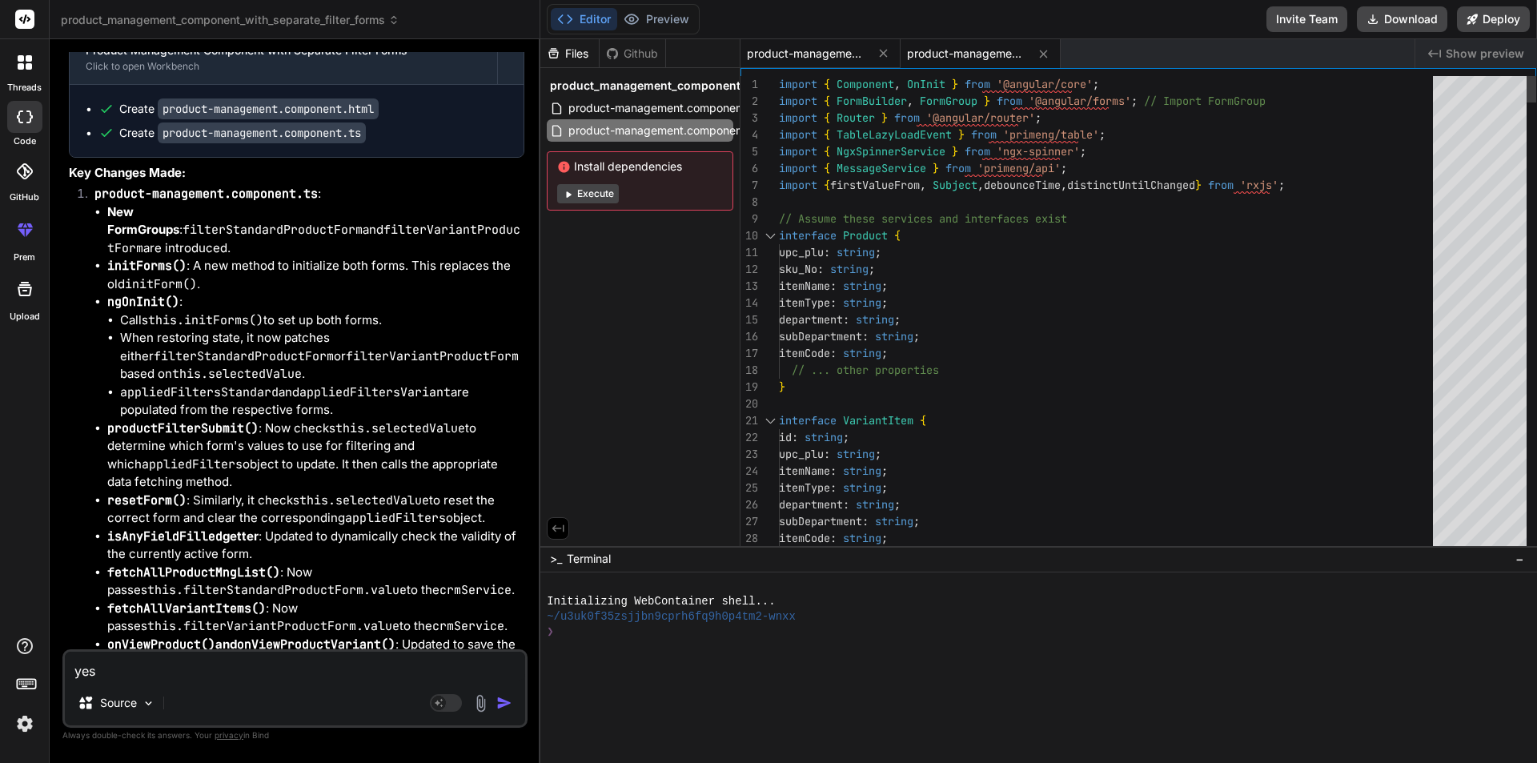
click at [818, 56] on span "product-management.component.html" at bounding box center [807, 54] width 120 height 16
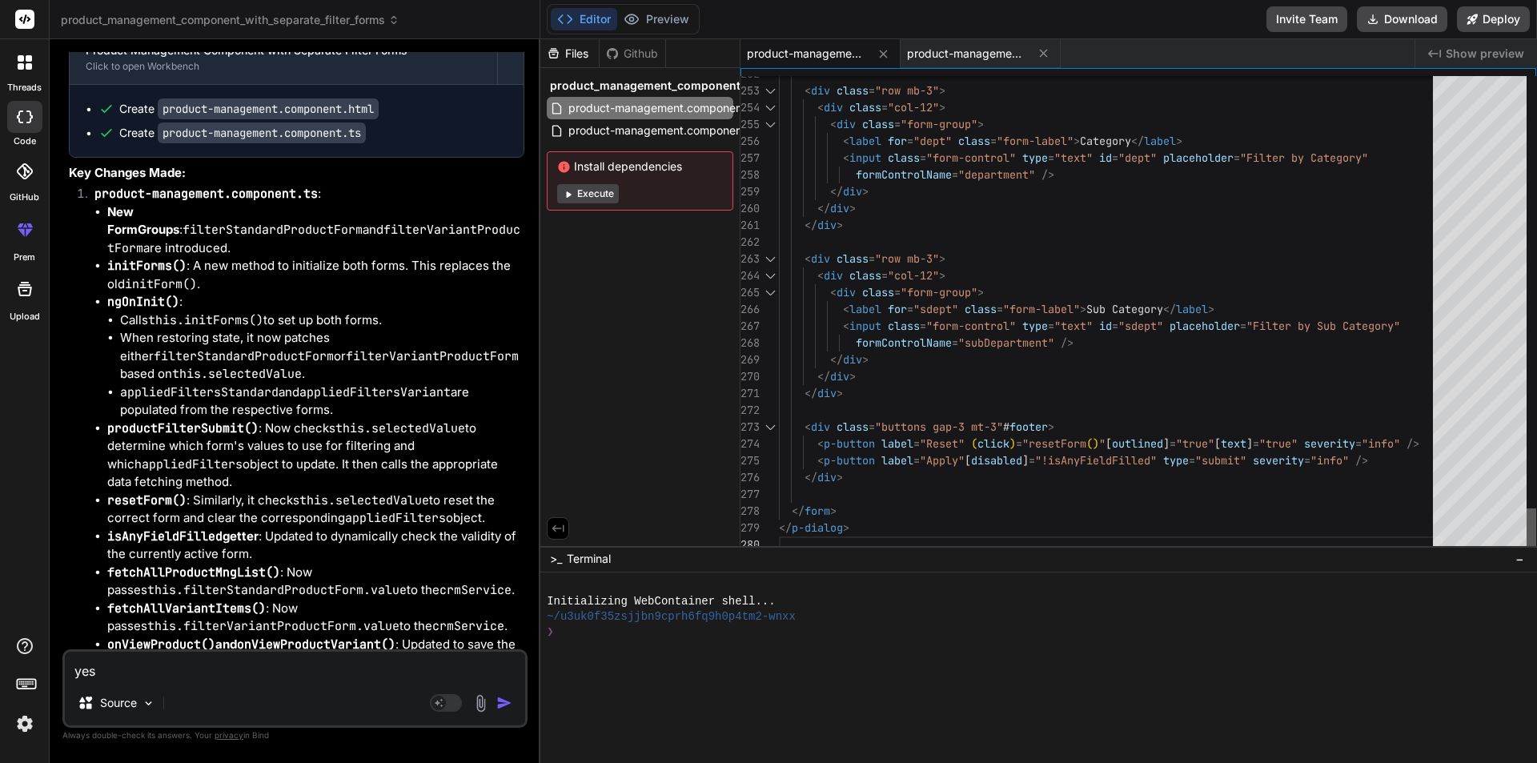
click at [1533, 539] on div at bounding box center [1531, 530] width 10 height 45
drag, startPoint x: 860, startPoint y: 523, endPoint x: 768, endPoint y: 522, distance: 92.0
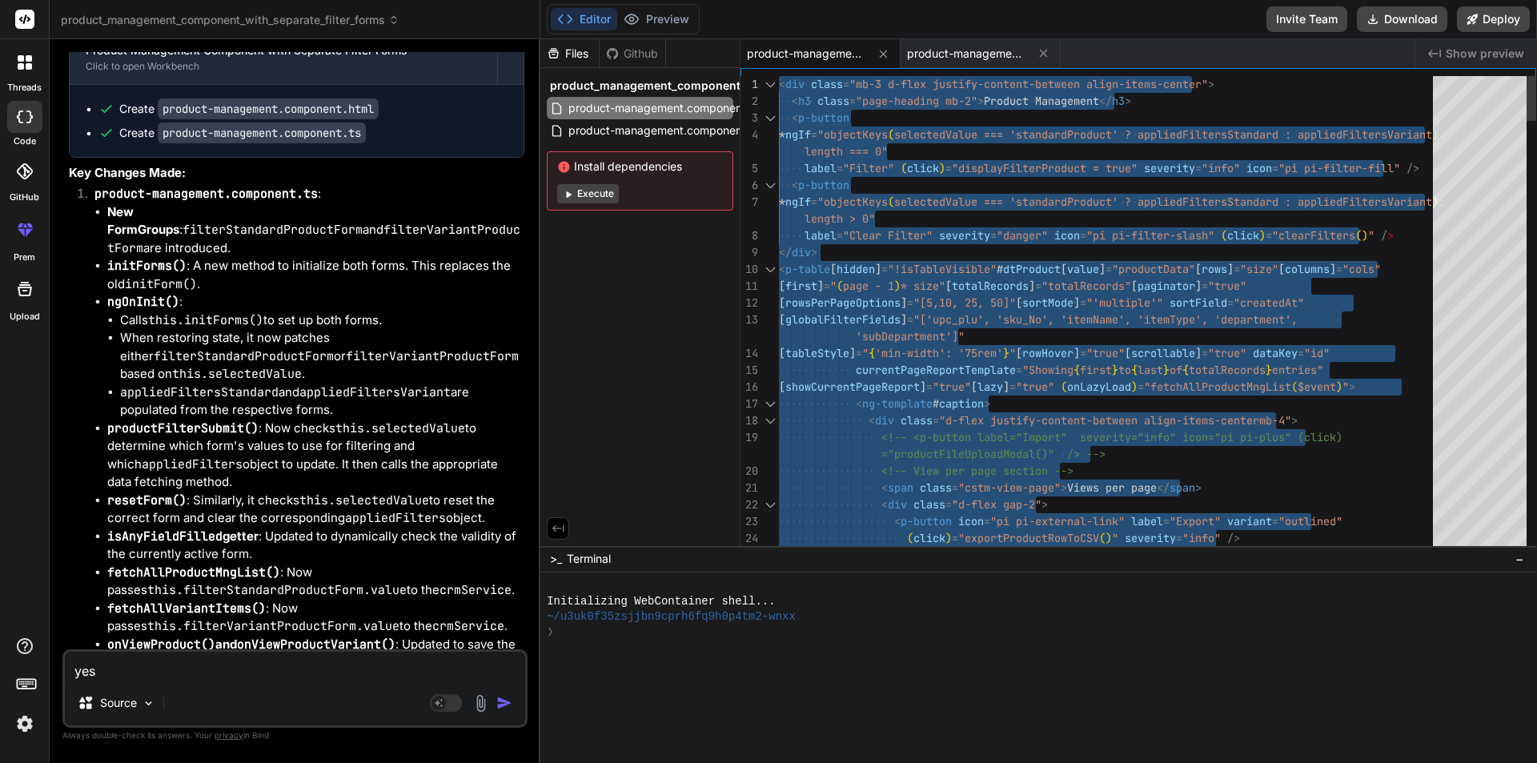
drag, startPoint x: 880, startPoint y: 523, endPoint x: 676, endPoint y: -70, distance: 627.5
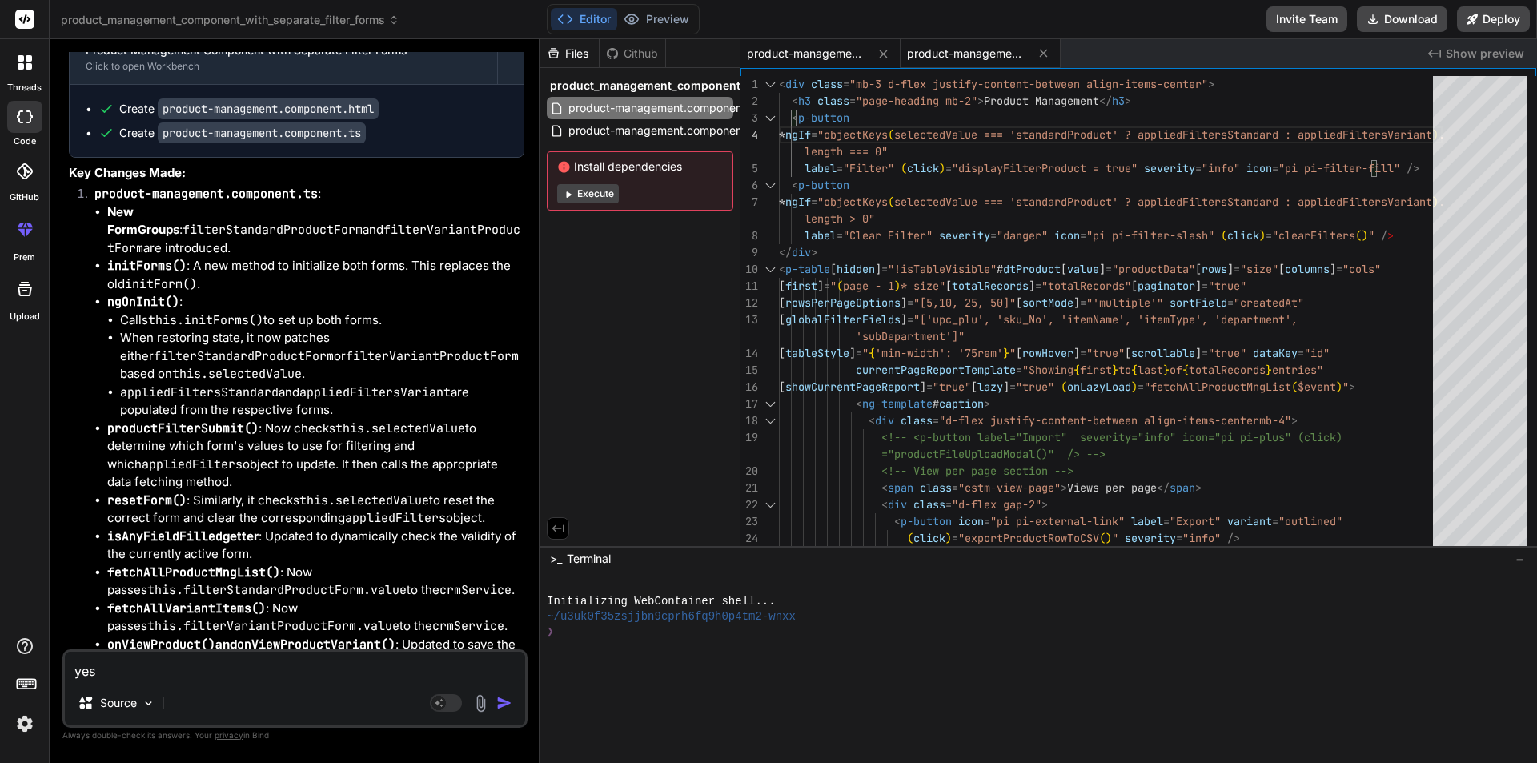
click at [963, 53] on span "product-management.component.ts" at bounding box center [967, 54] width 120 height 16
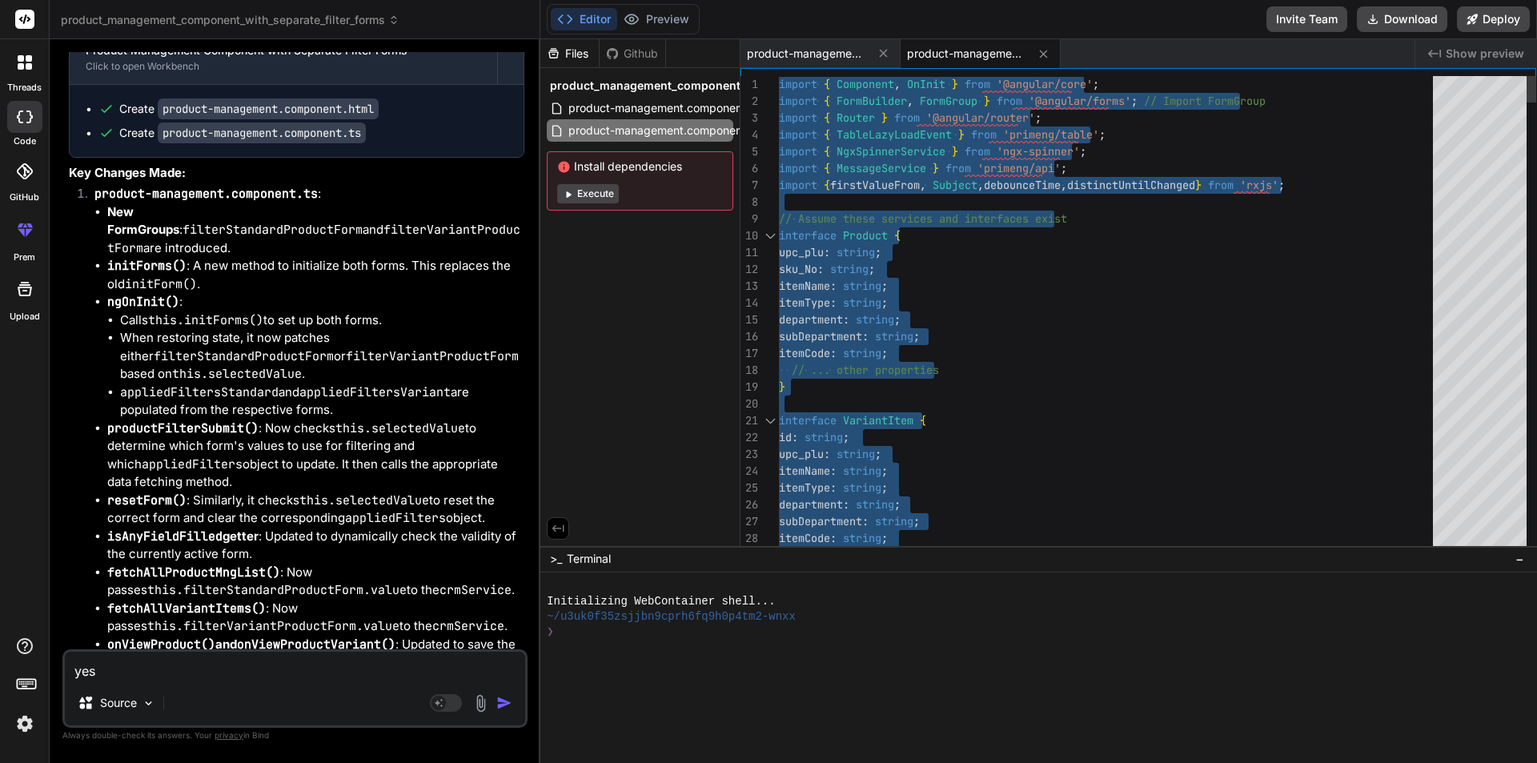
type textarea "upc_plu: string; sku_No: string; itemName: string; itemType: string; department…"
